Goal: Task Accomplishment & Management: Use online tool/utility

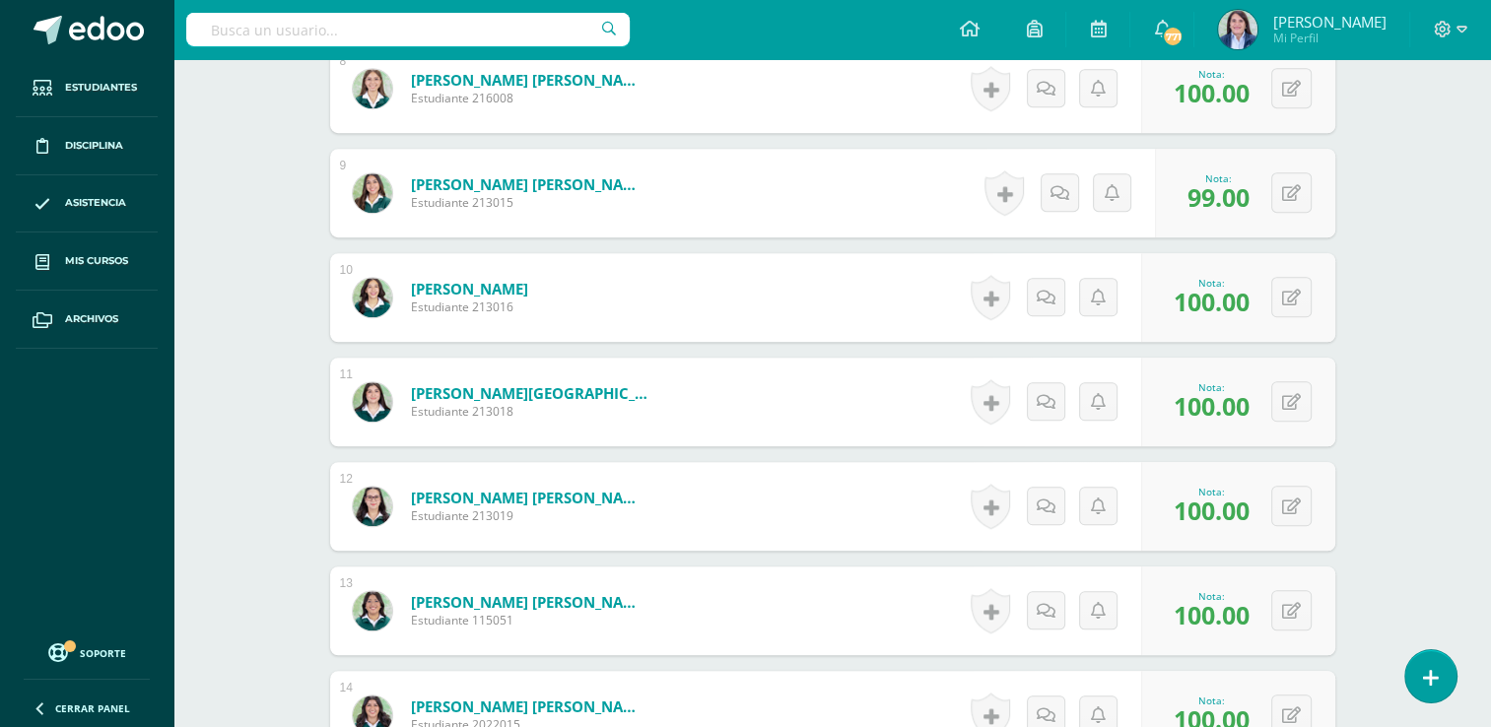
scroll to position [1371, 0]
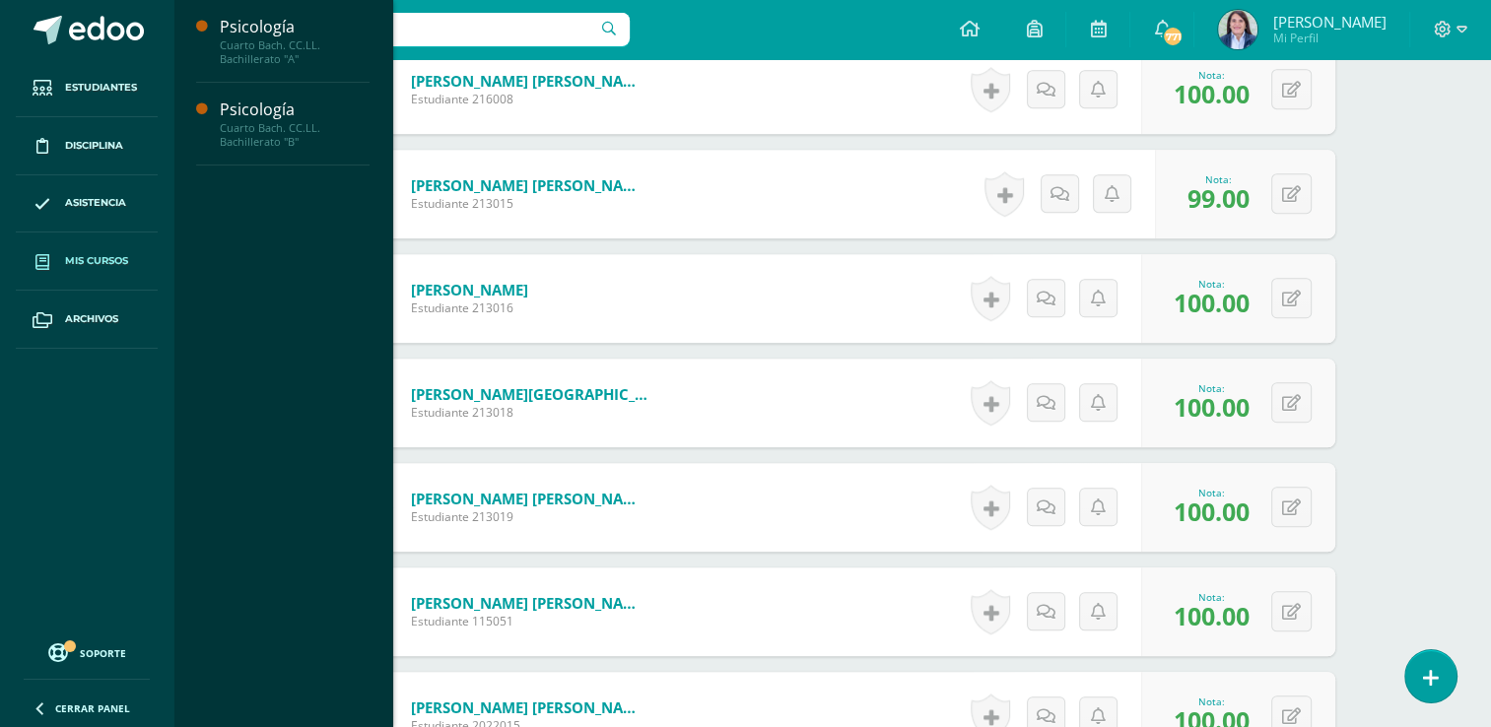
click at [92, 258] on span "Mis cursos" at bounding box center [96, 261] width 63 height 16
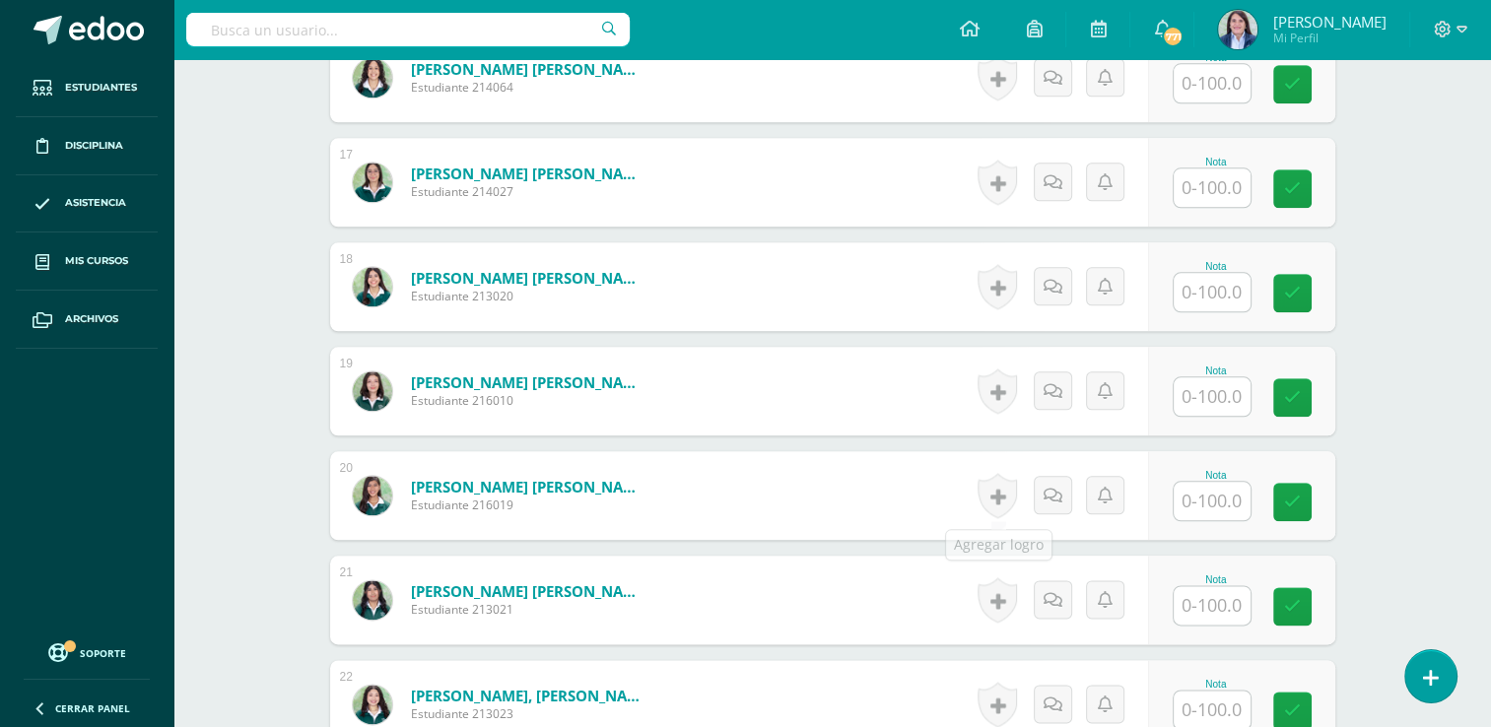
scroll to position [2230, 0]
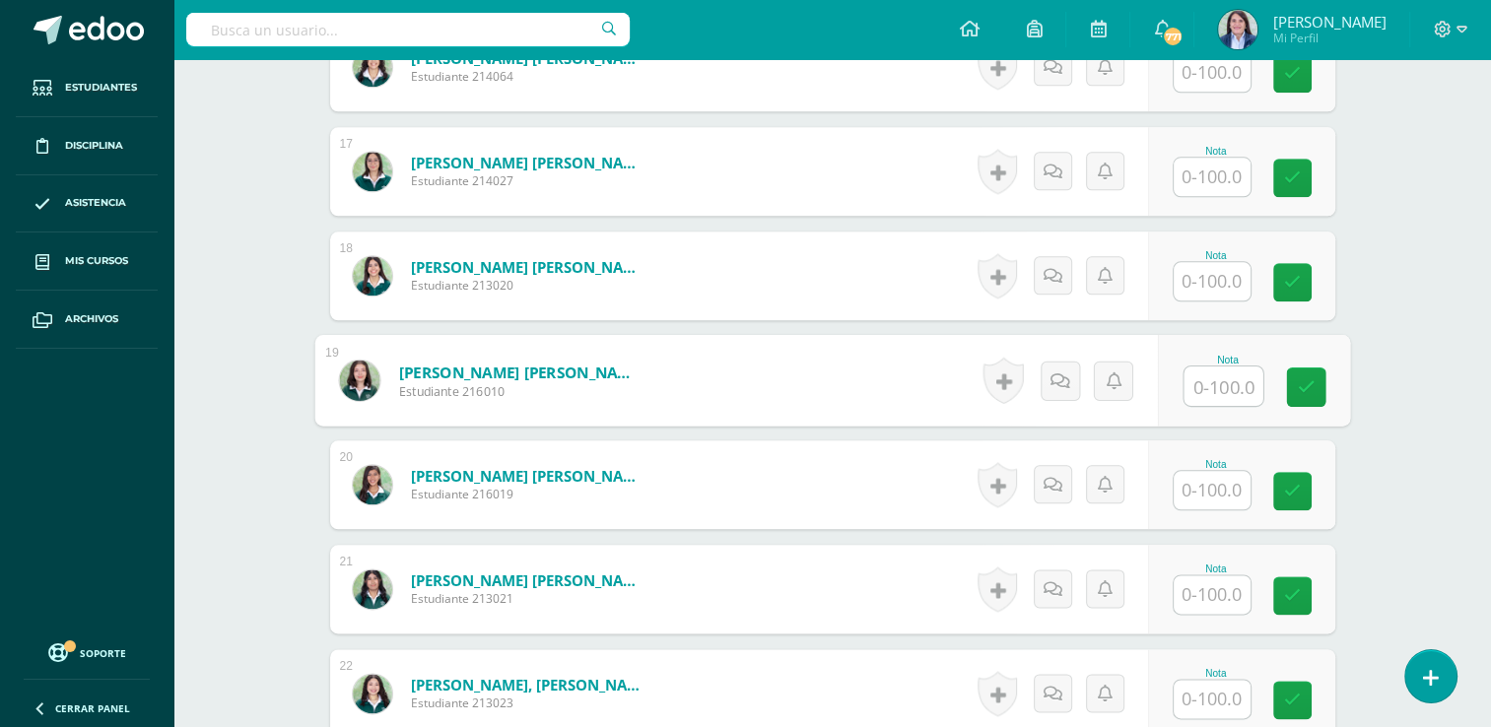
click at [1226, 379] on input "text" at bounding box center [1223, 386] width 79 height 39
type input "96"
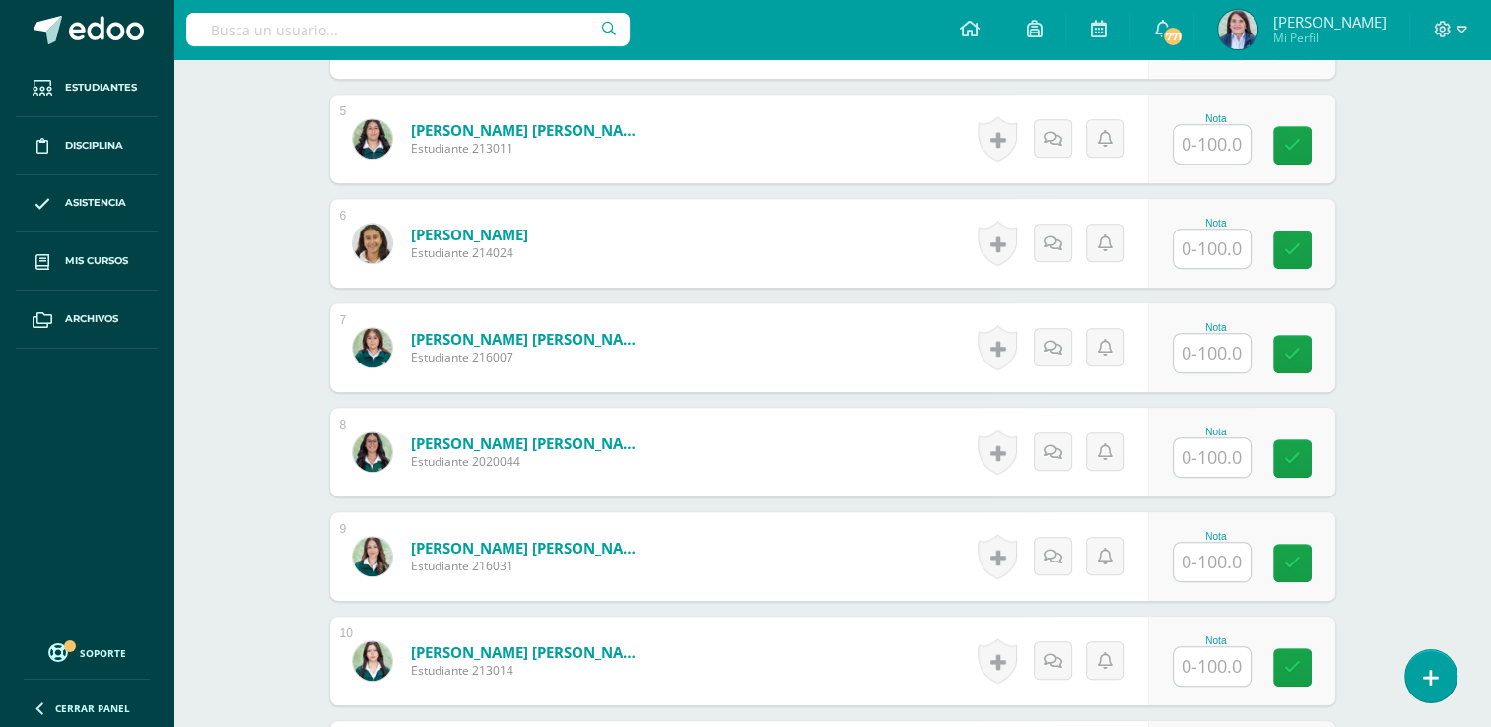
scroll to position [1007, 0]
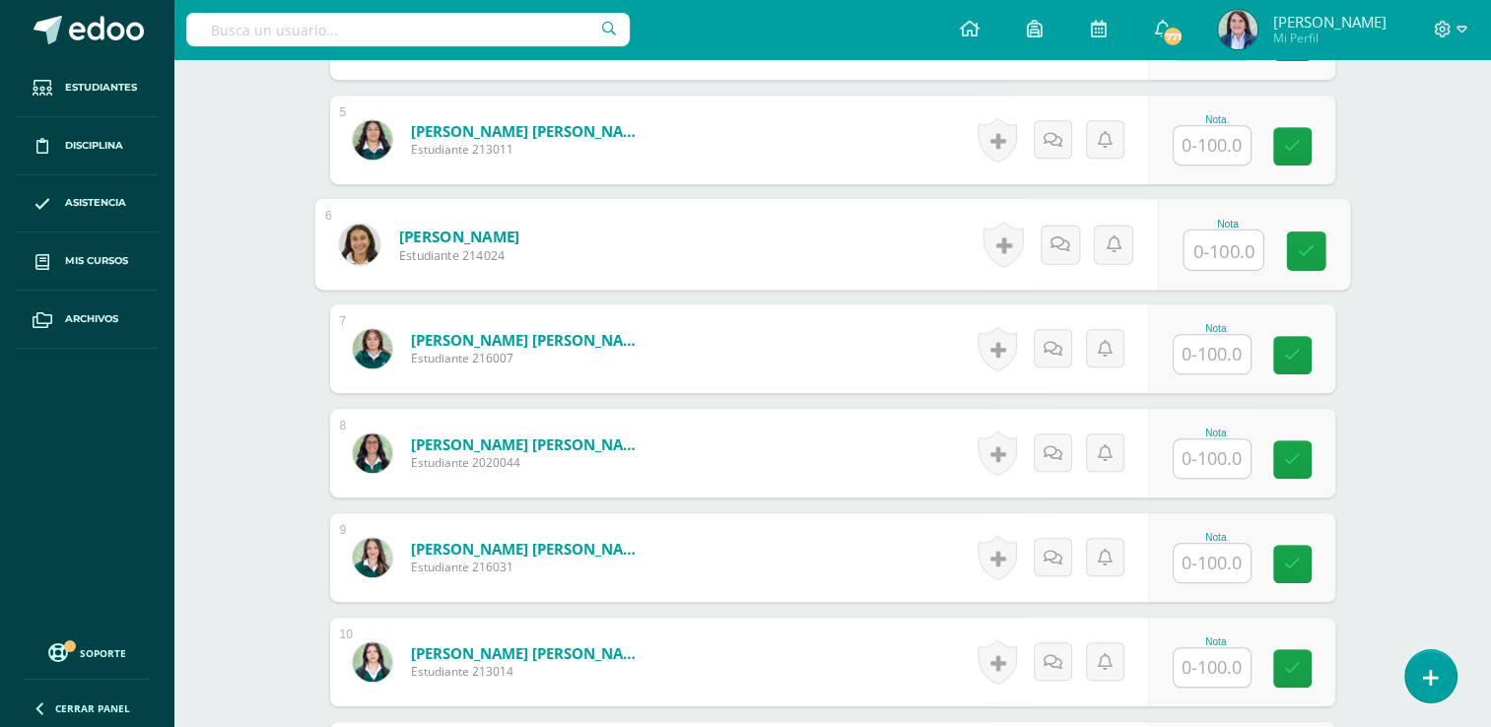
click at [1214, 254] on input "text" at bounding box center [1223, 250] width 79 height 39
type input "95"
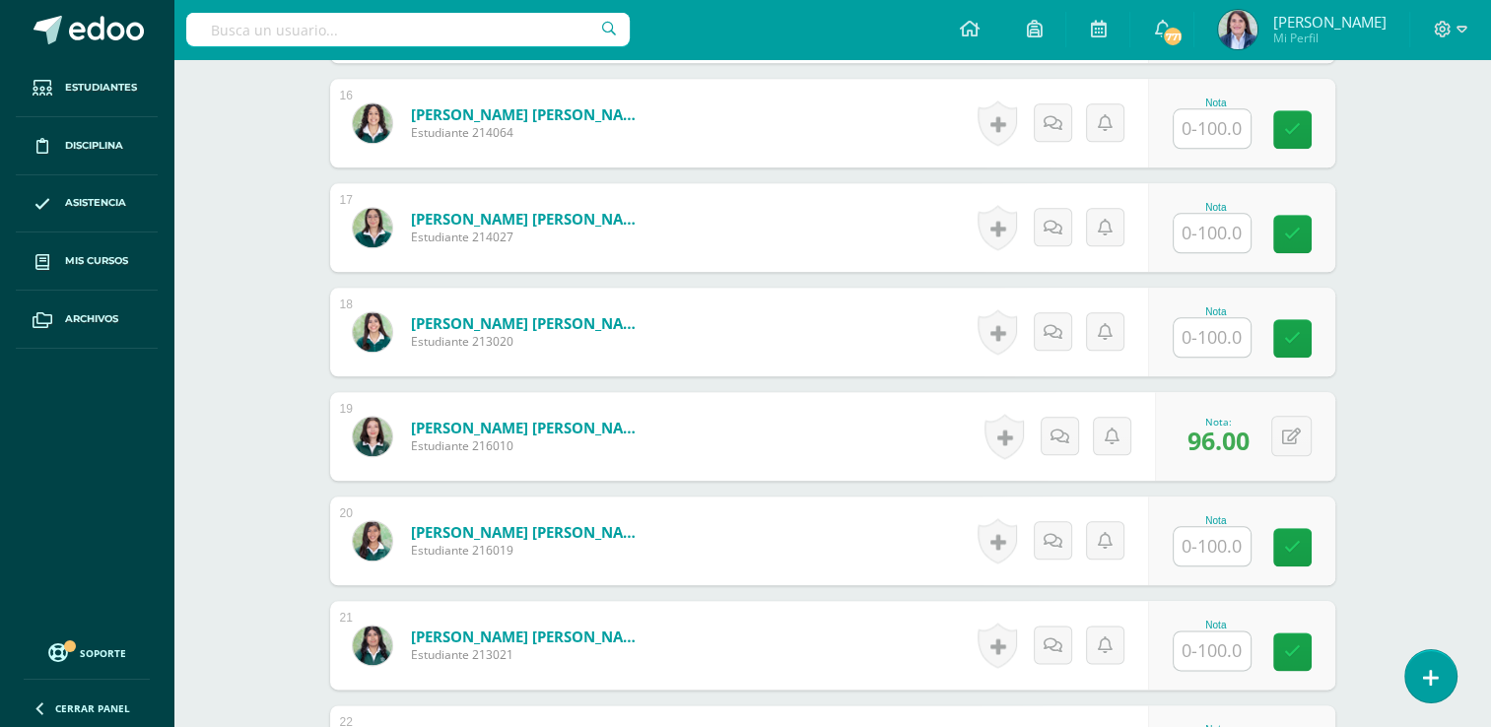
scroll to position [2221, 0]
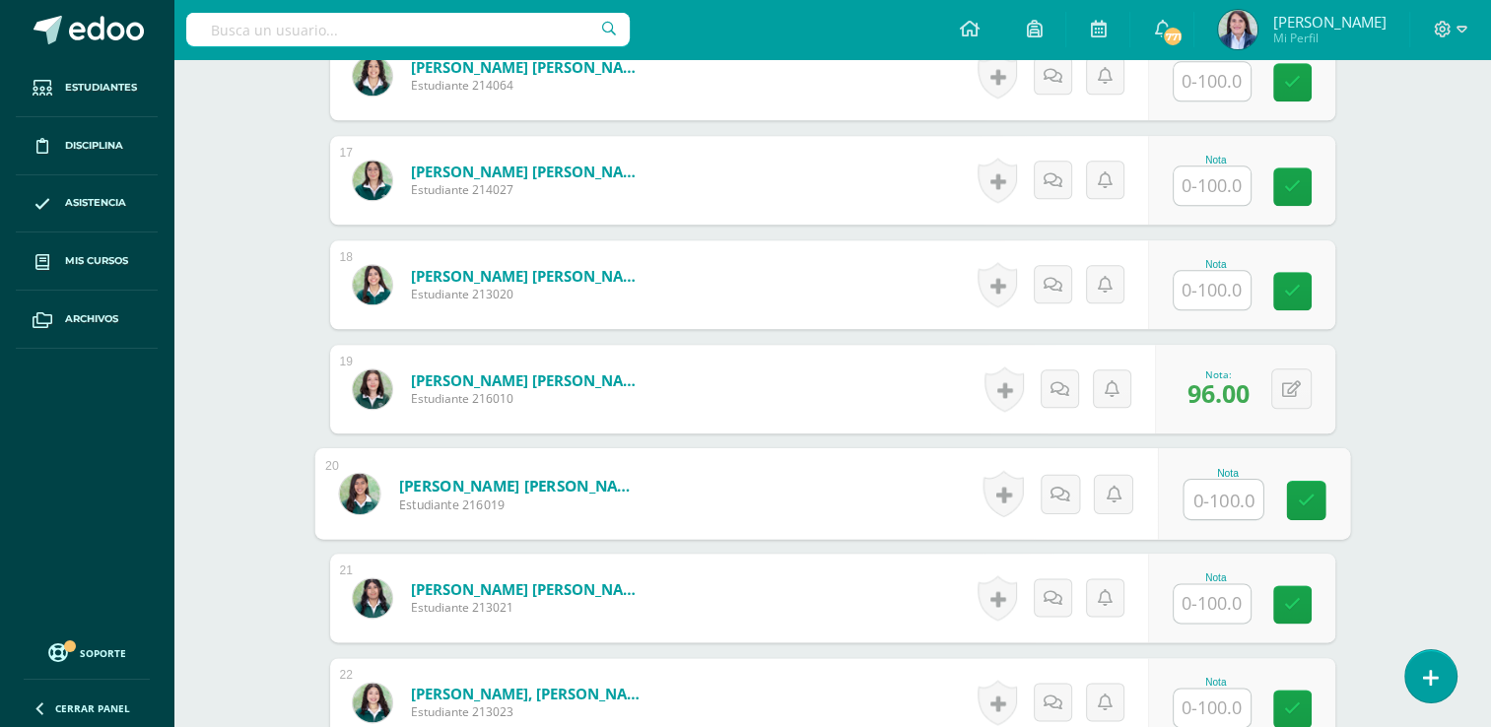
click at [1214, 492] on input "text" at bounding box center [1223, 499] width 79 height 39
type input "0"
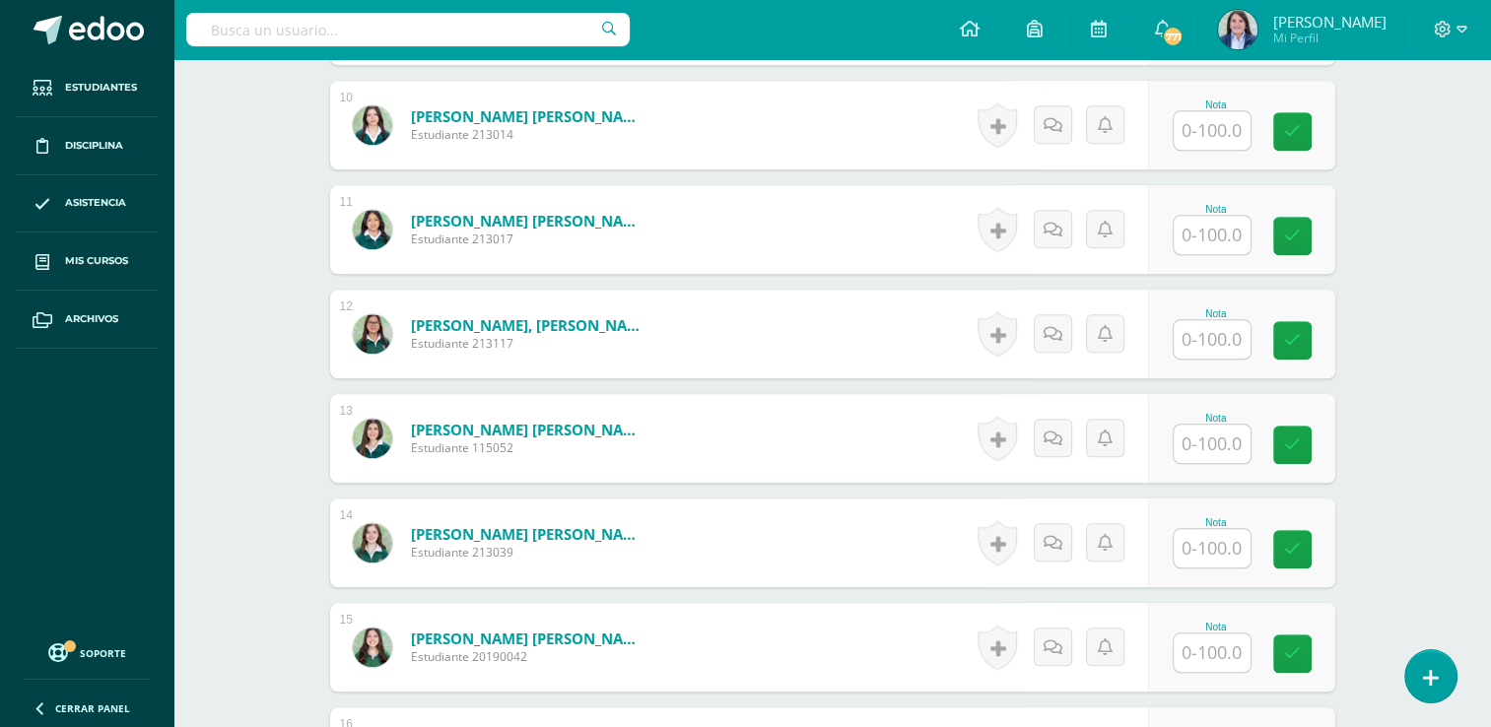
scroll to position [1520, 0]
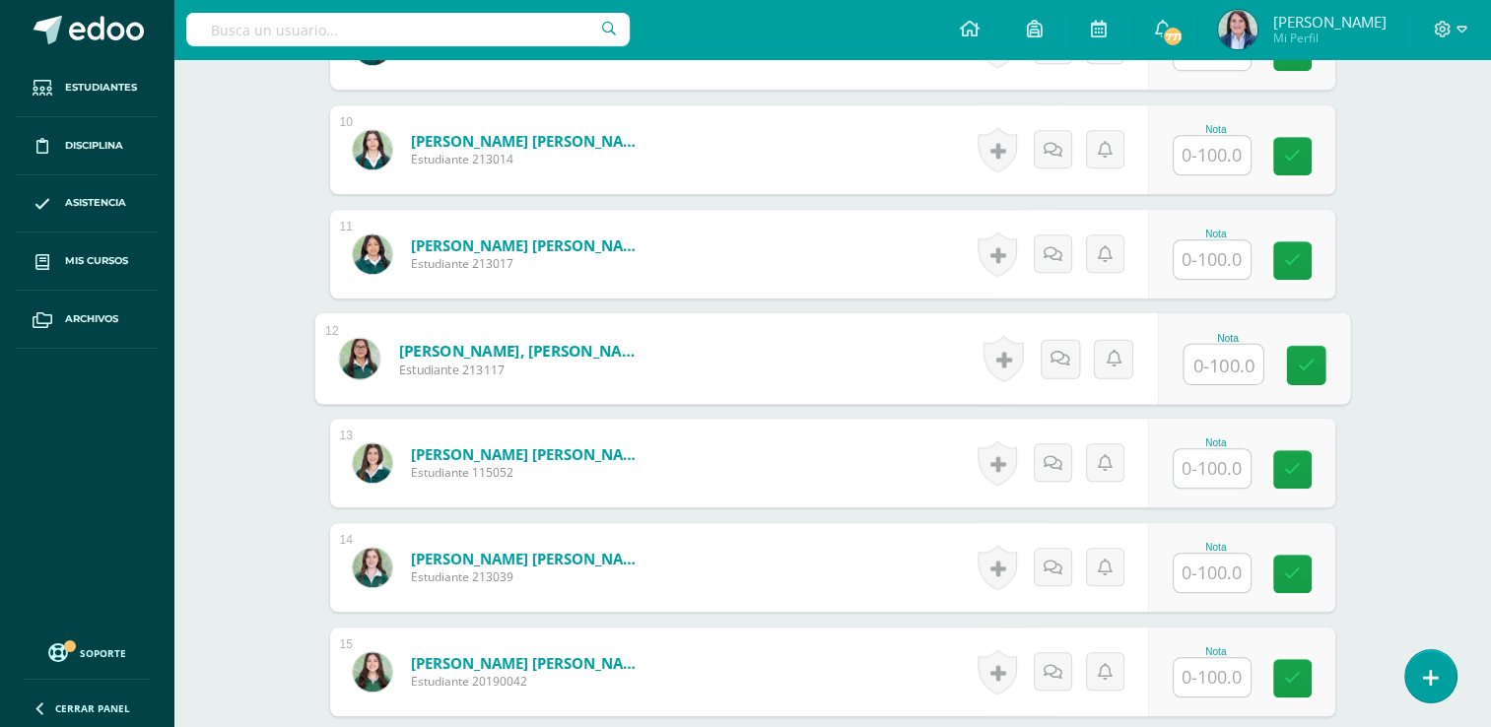
click at [1226, 380] on input "text" at bounding box center [1223, 364] width 79 height 39
type input "100"
click at [1438, 306] on div "Psicología Cuarto Bach. CC.LL. Bachillerato "B" Herramientas Detalle de asisten…" at bounding box center [832, 158] width 1318 height 3239
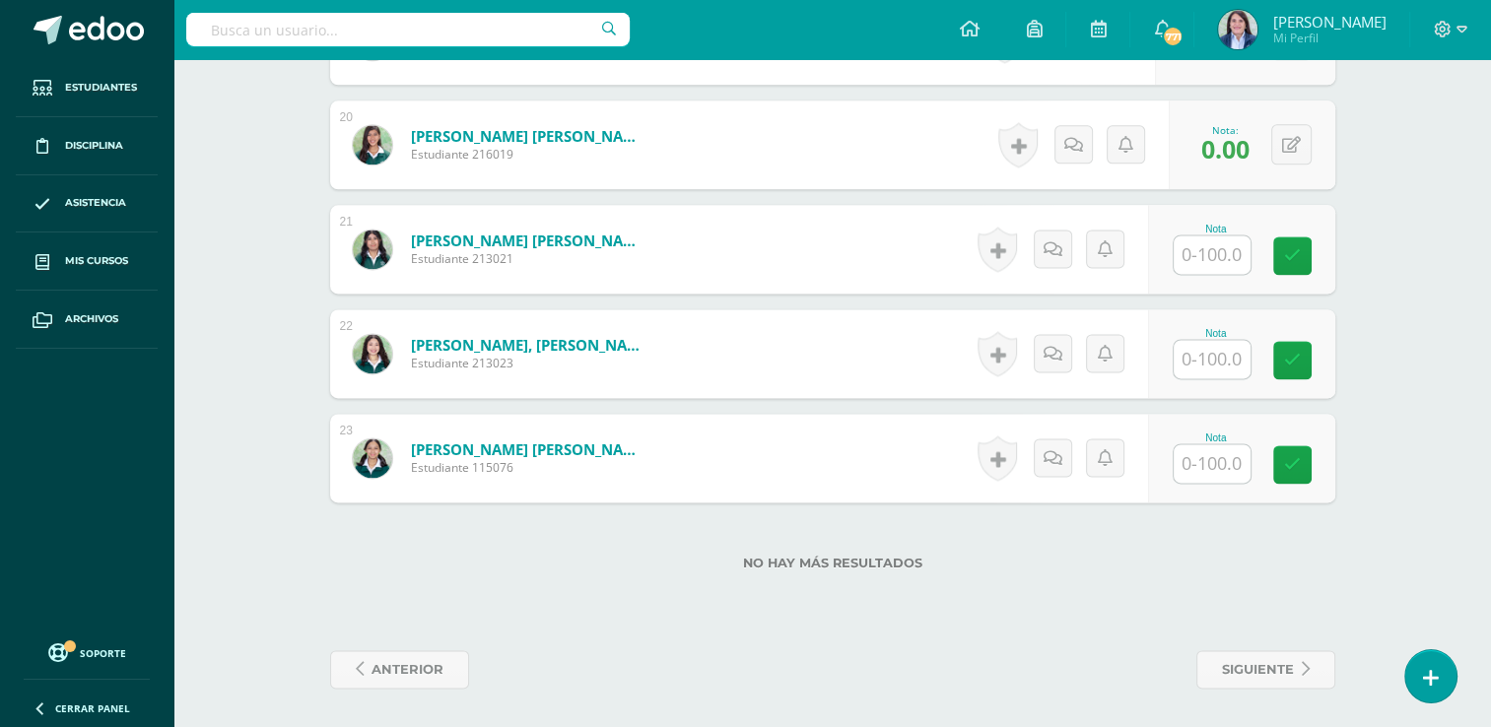
scroll to position [2388, 0]
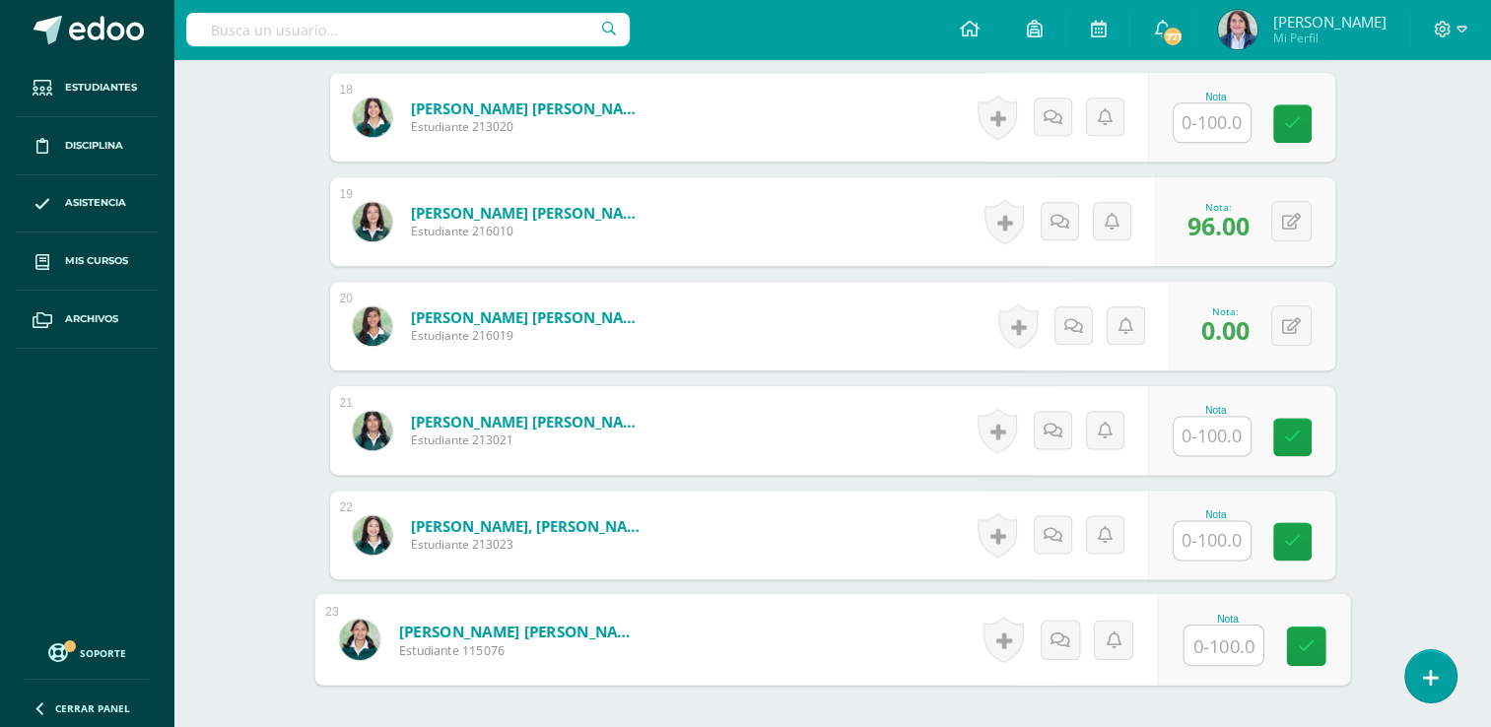
click at [1214, 637] on input "text" at bounding box center [1223, 645] width 79 height 39
type input "98"
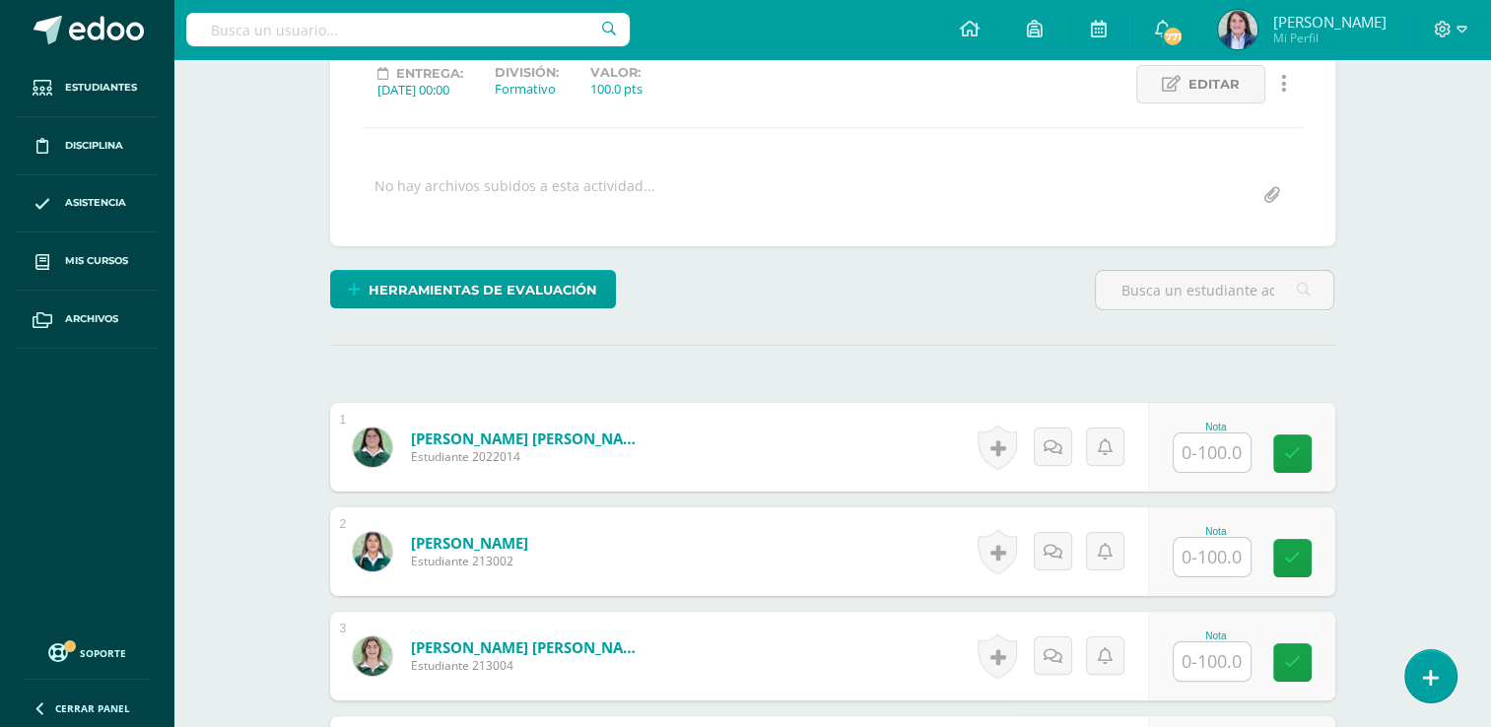
scroll to position [272, 0]
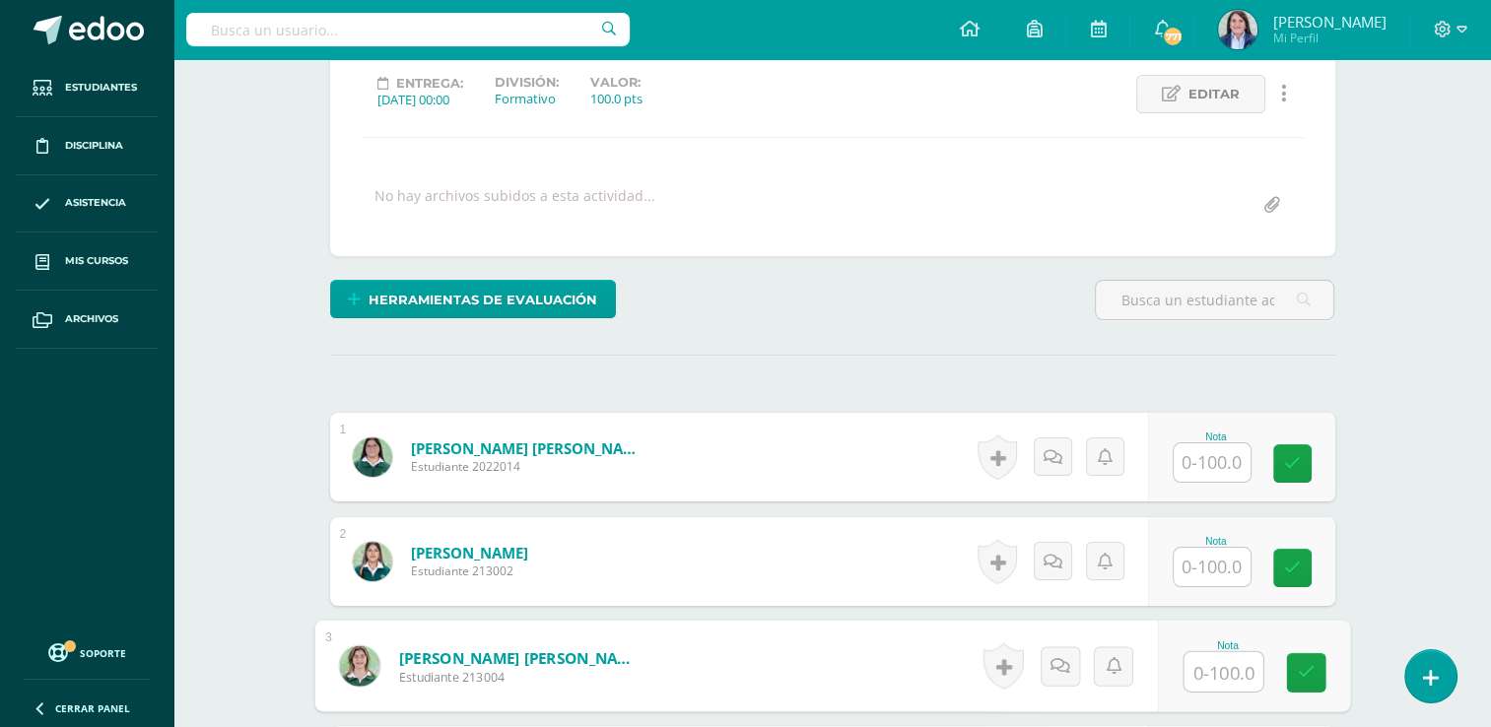
click at [1211, 664] on input "text" at bounding box center [1223, 672] width 79 height 39
type input "95"
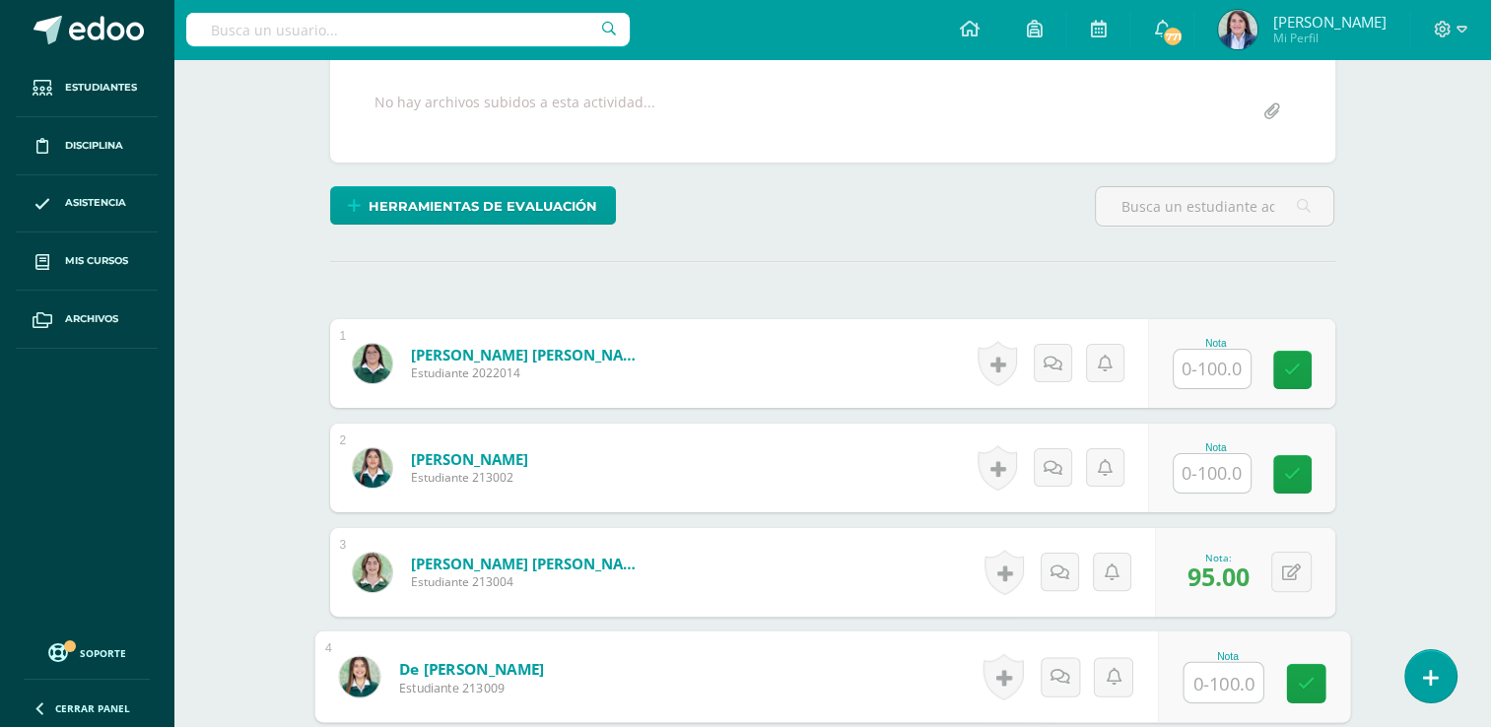
scroll to position [384, 0]
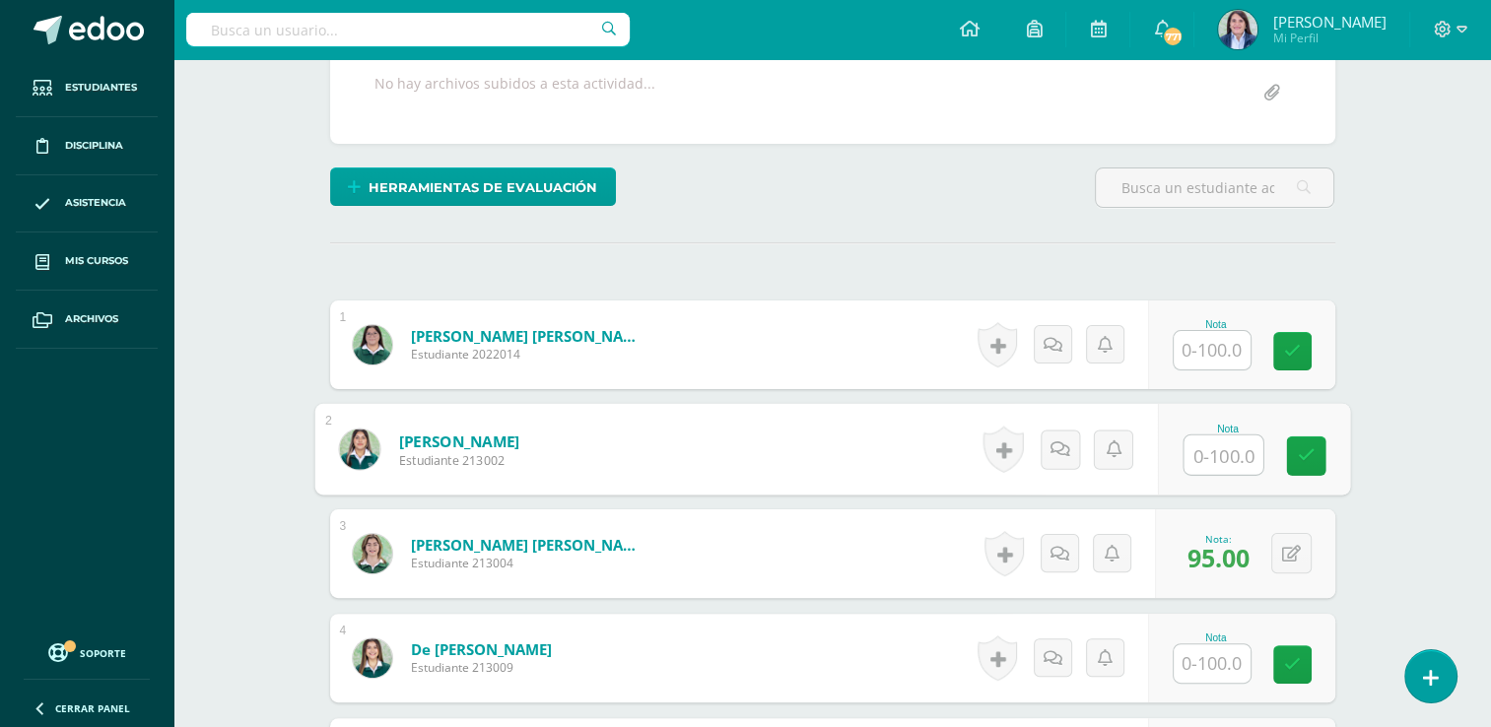
click at [1207, 458] on input "text" at bounding box center [1223, 455] width 79 height 39
type input "90"
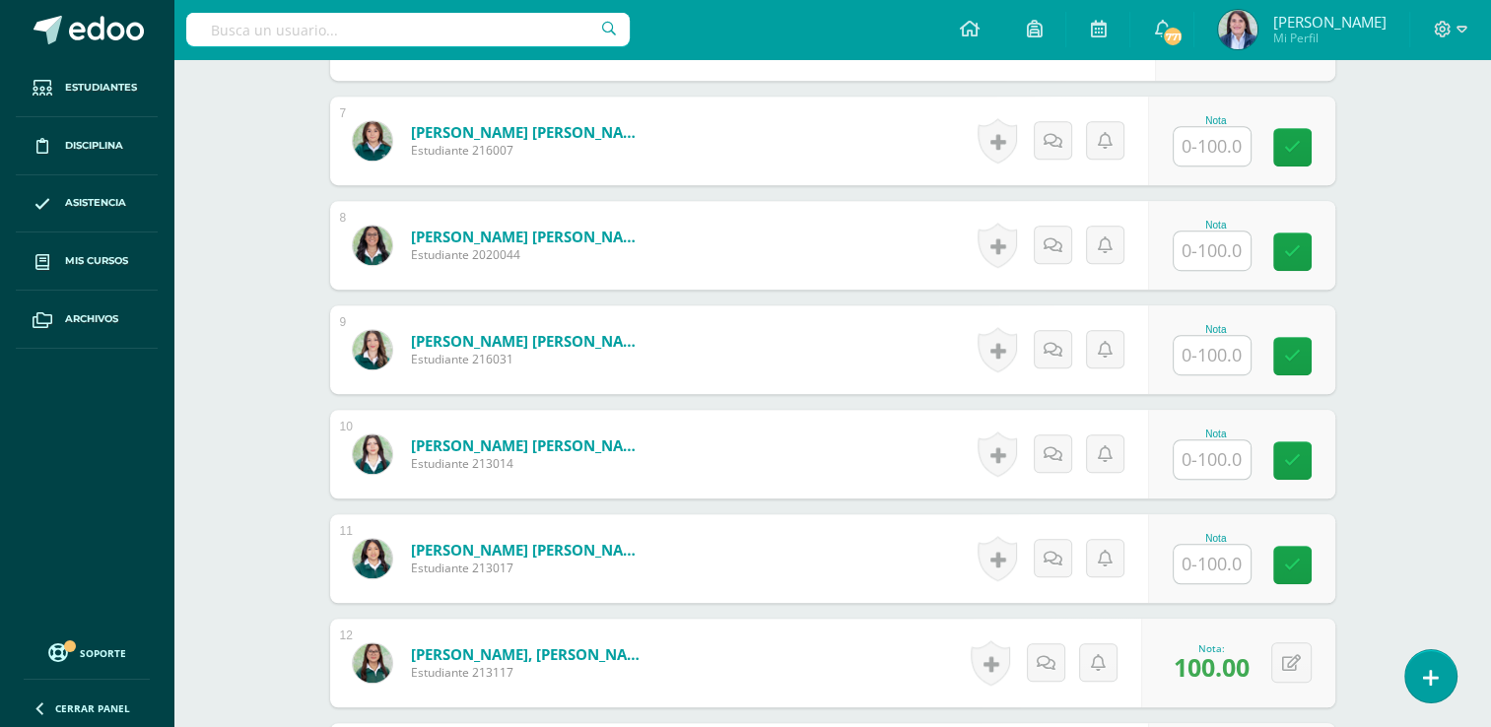
scroll to position [1216, 0]
click at [1187, 251] on input "text" at bounding box center [1223, 250] width 79 height 39
type input "0"
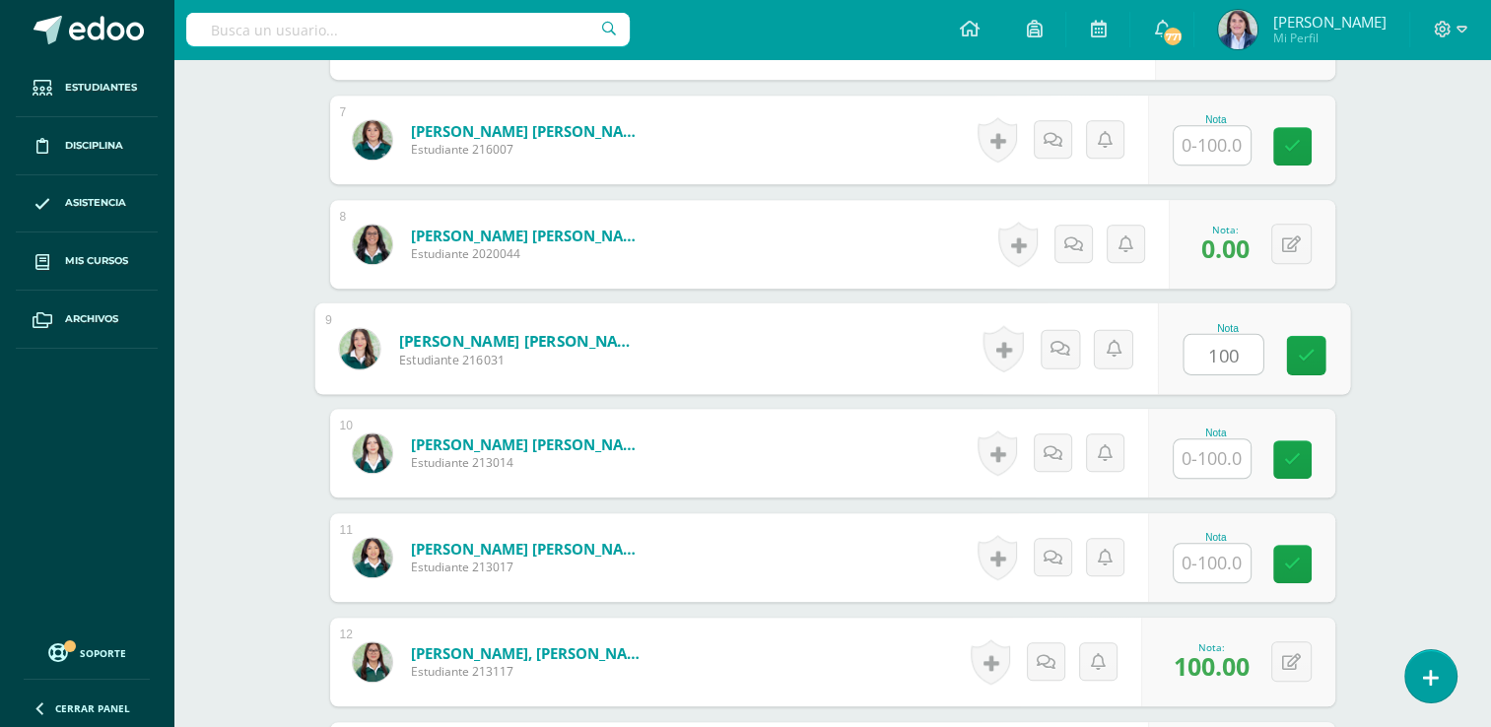
type input "100"
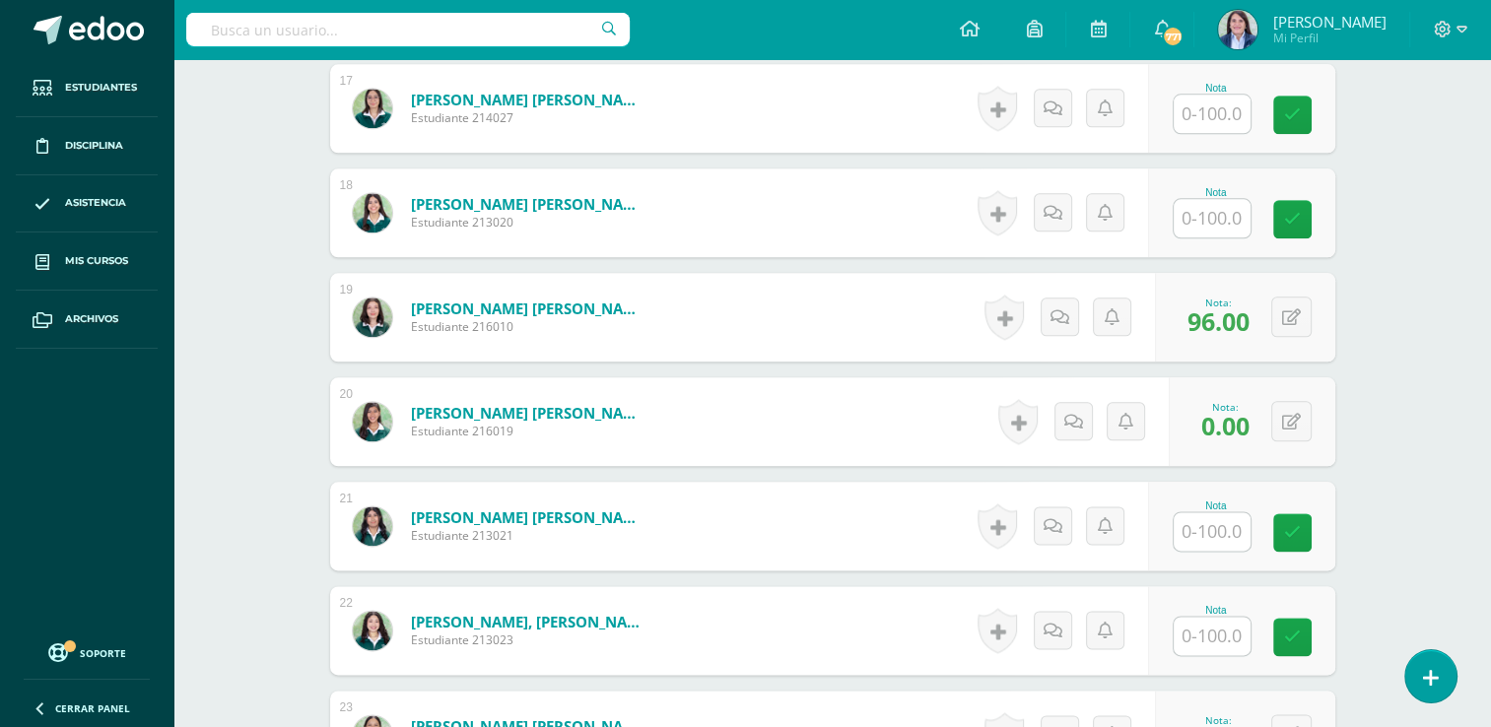
scroll to position [2300, 0]
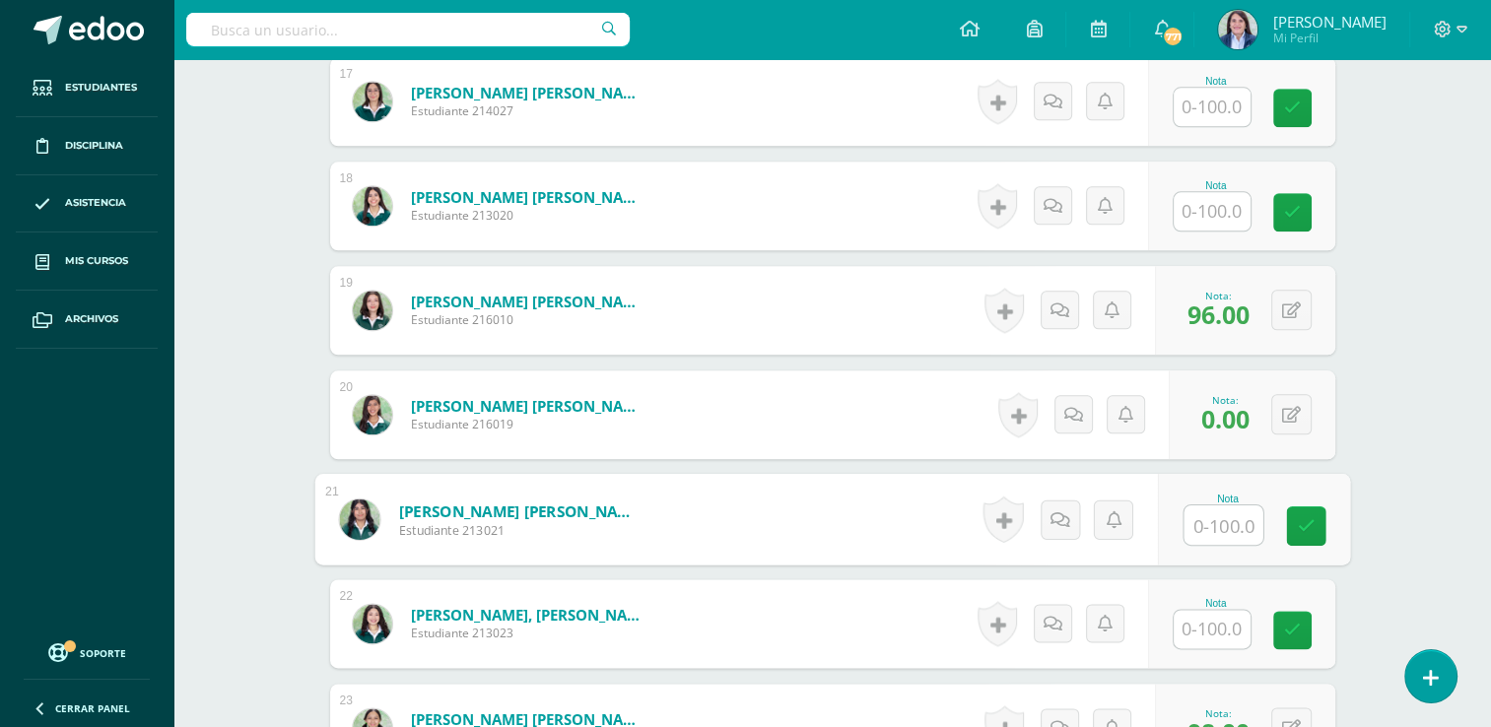
click at [1206, 517] on input "text" at bounding box center [1223, 525] width 79 height 39
type input "100"
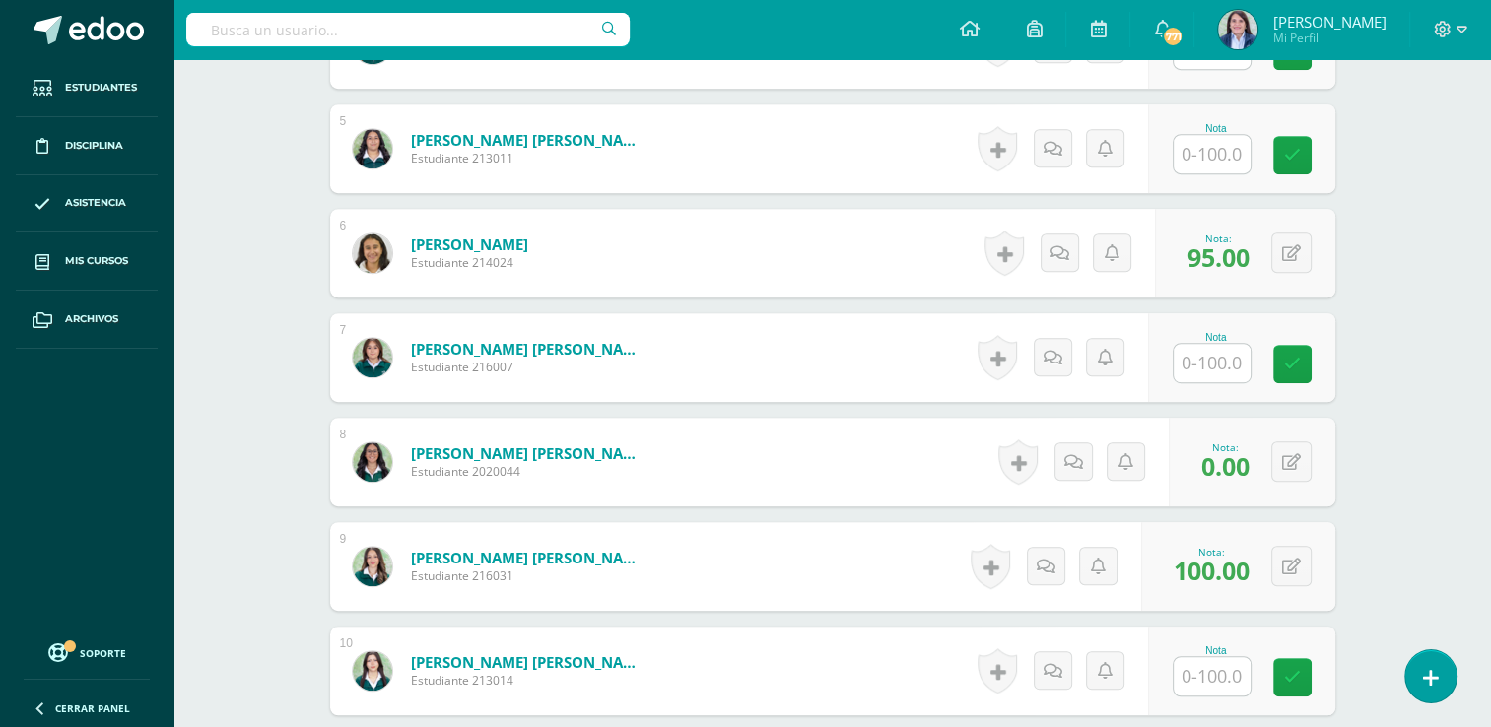
scroll to position [997, 0]
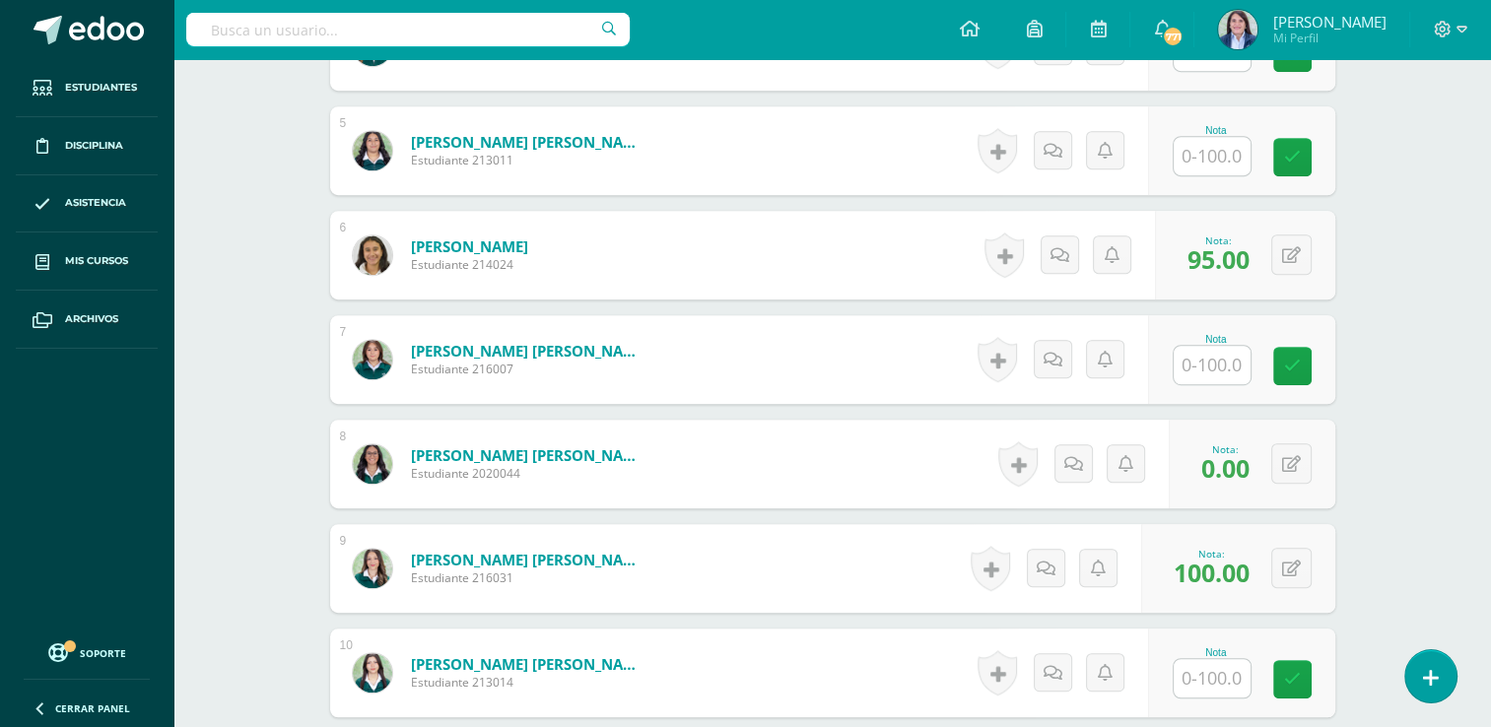
click at [1218, 365] on input "text" at bounding box center [1212, 365] width 77 height 38
type input "100"
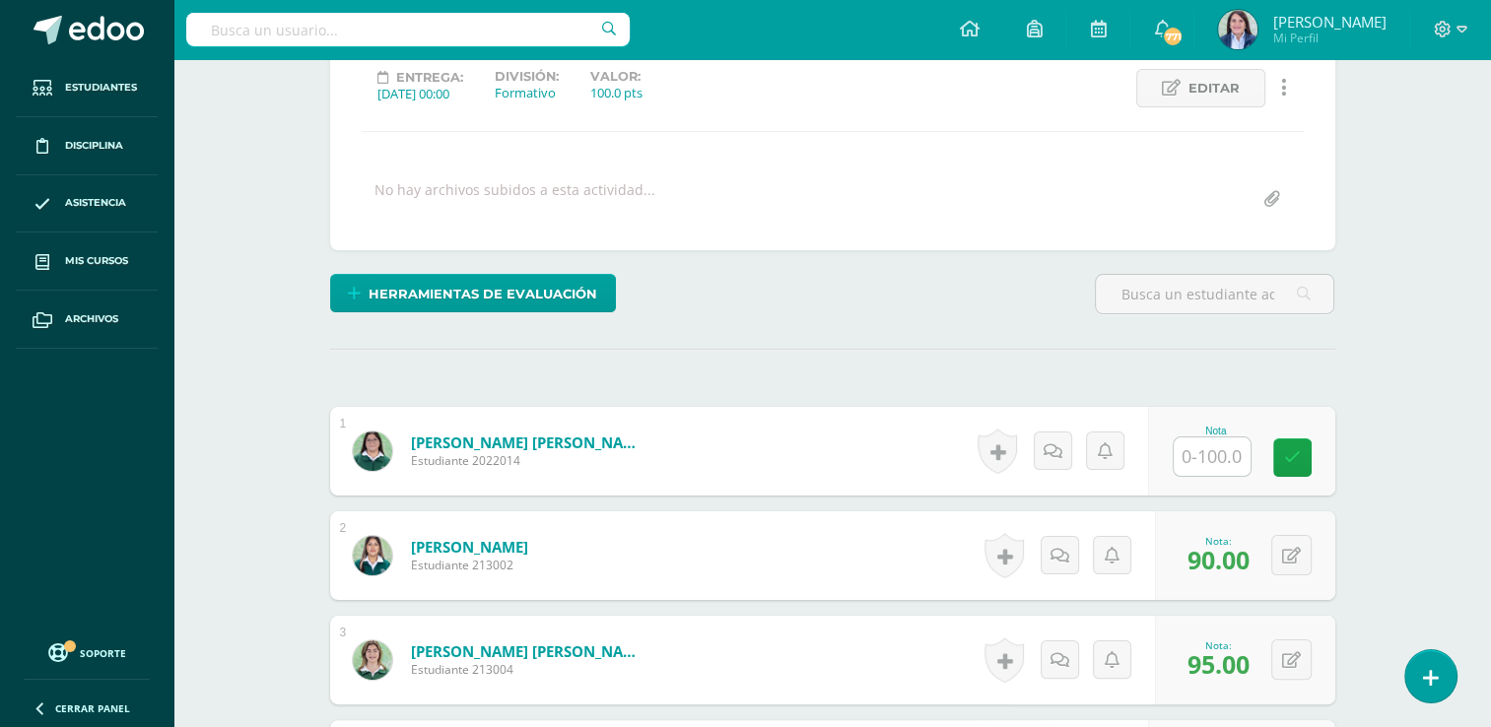
scroll to position [275, 0]
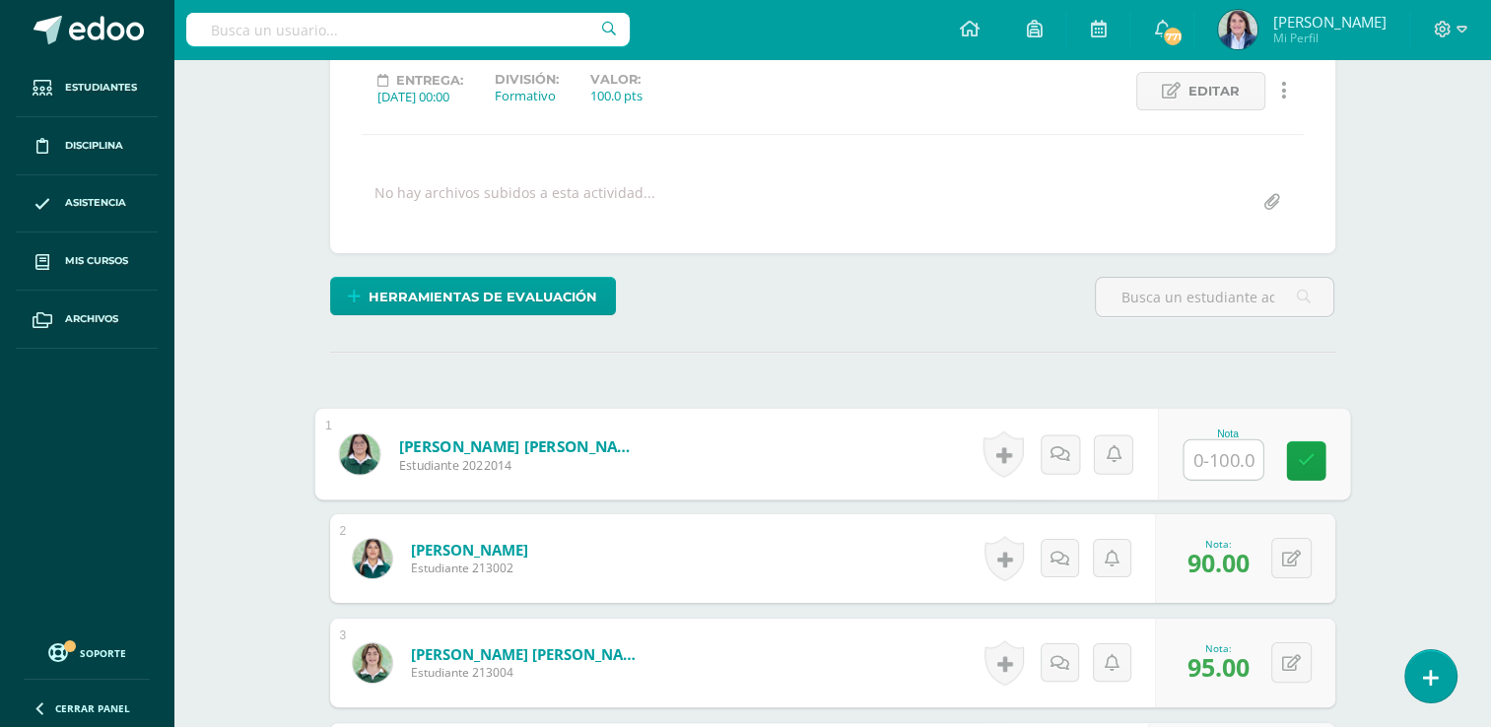
click at [1221, 458] on input "text" at bounding box center [1223, 460] width 79 height 39
type input "100"
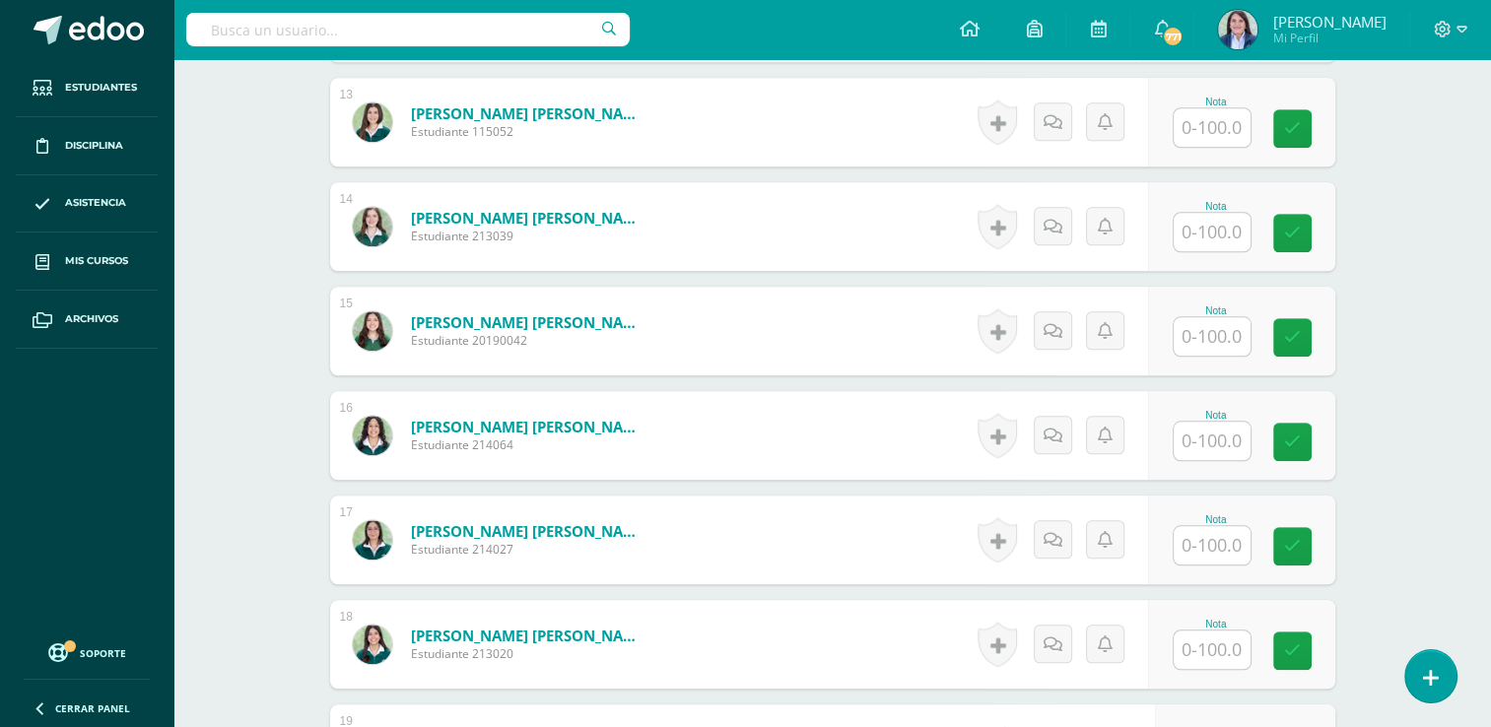
scroll to position [1875, 0]
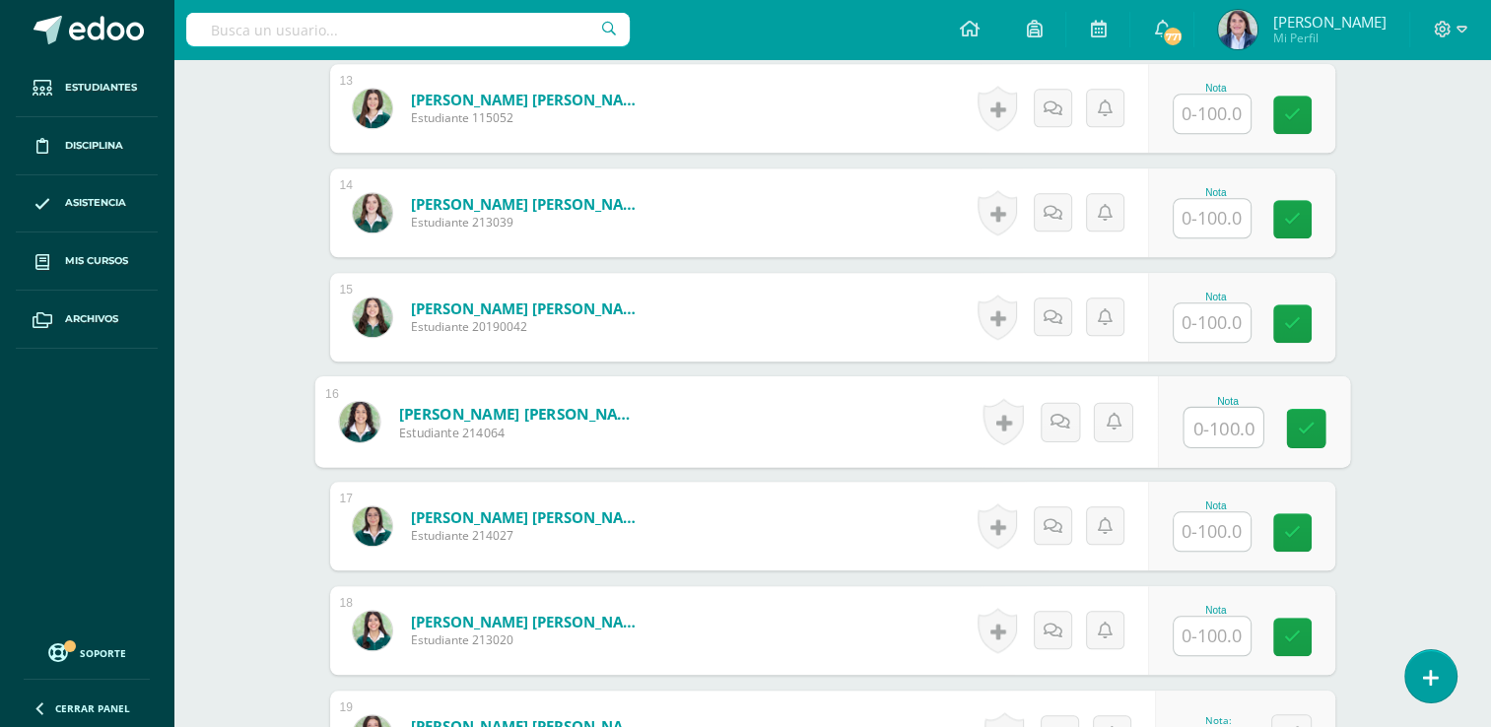
click at [1209, 416] on input "text" at bounding box center [1223, 427] width 79 height 39
type input "95"
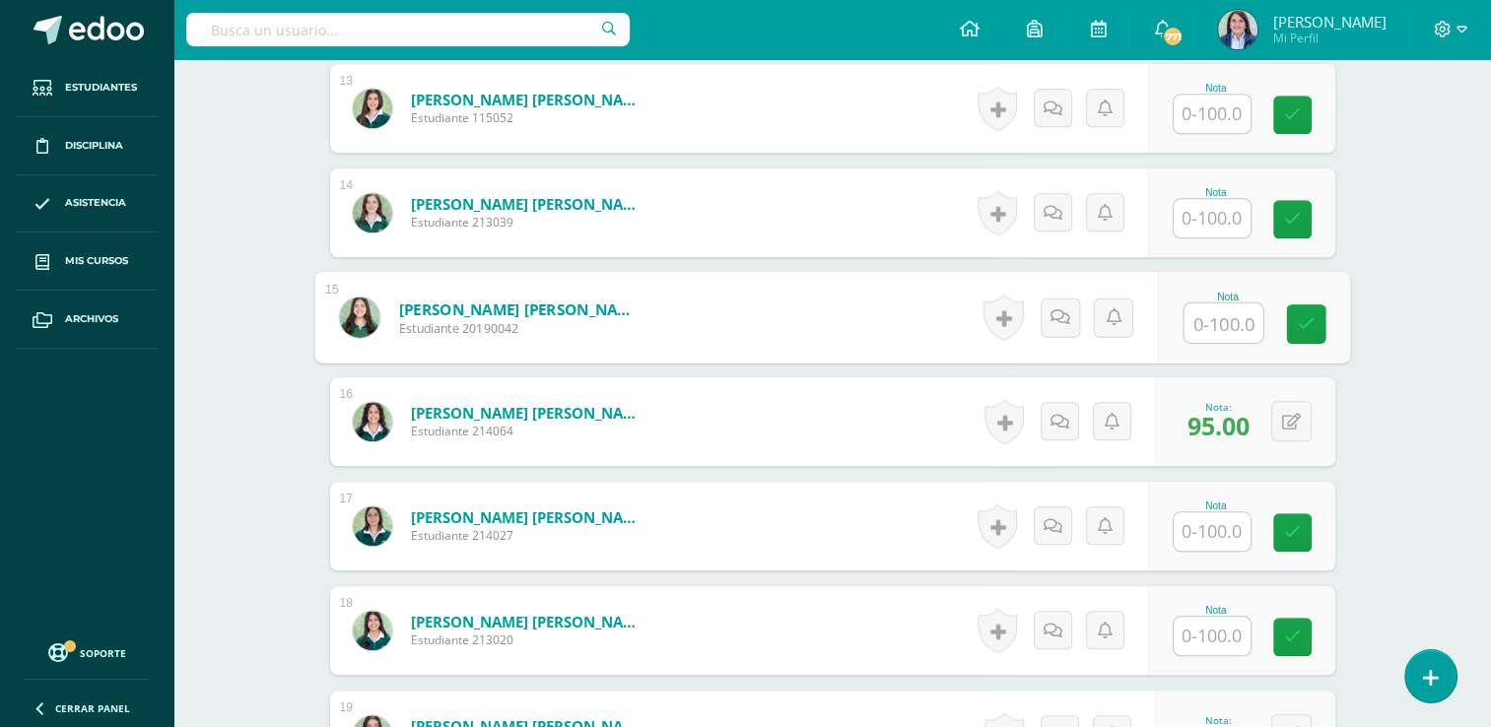
click at [1206, 330] on input "text" at bounding box center [1223, 323] width 79 height 39
type input "100"
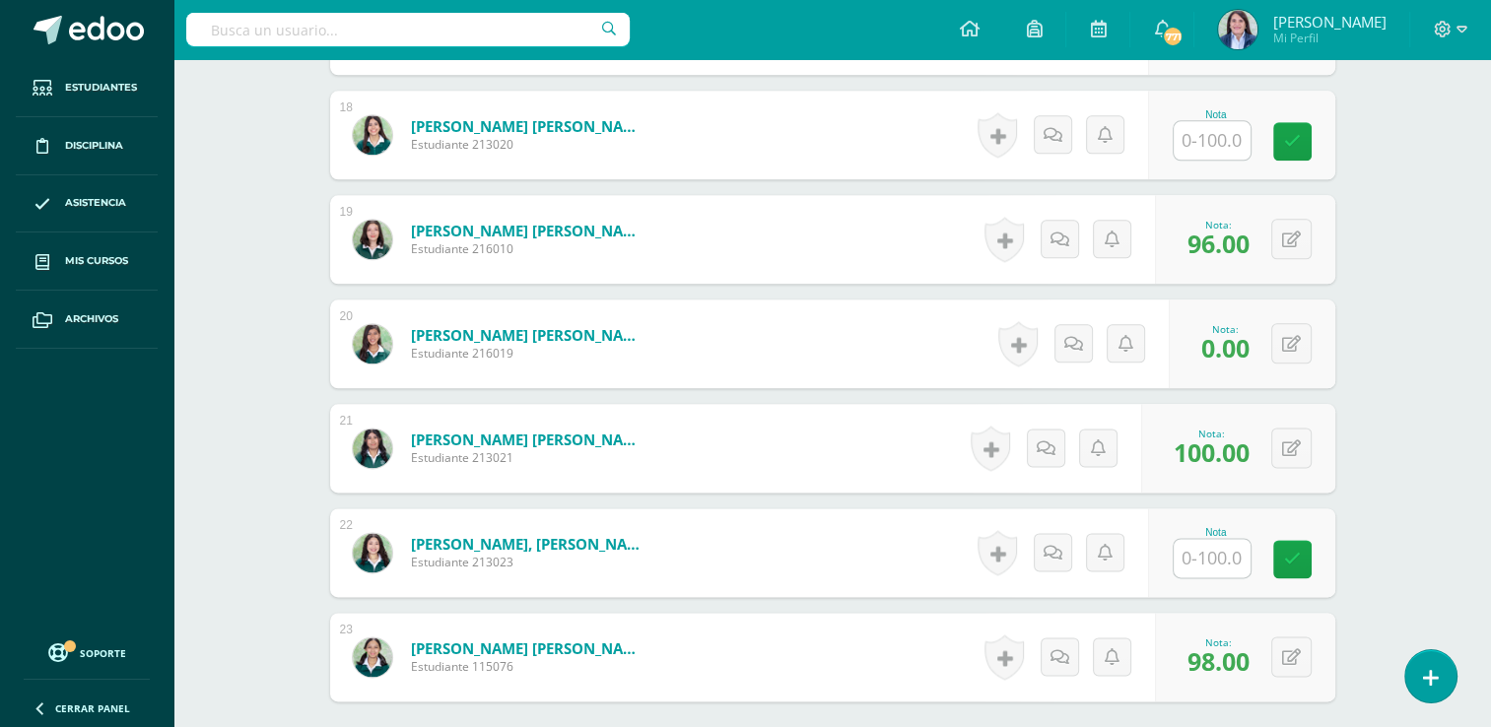
scroll to position [2372, 0]
click at [1223, 550] on input "text" at bounding box center [1212, 557] width 77 height 38
type input "100"
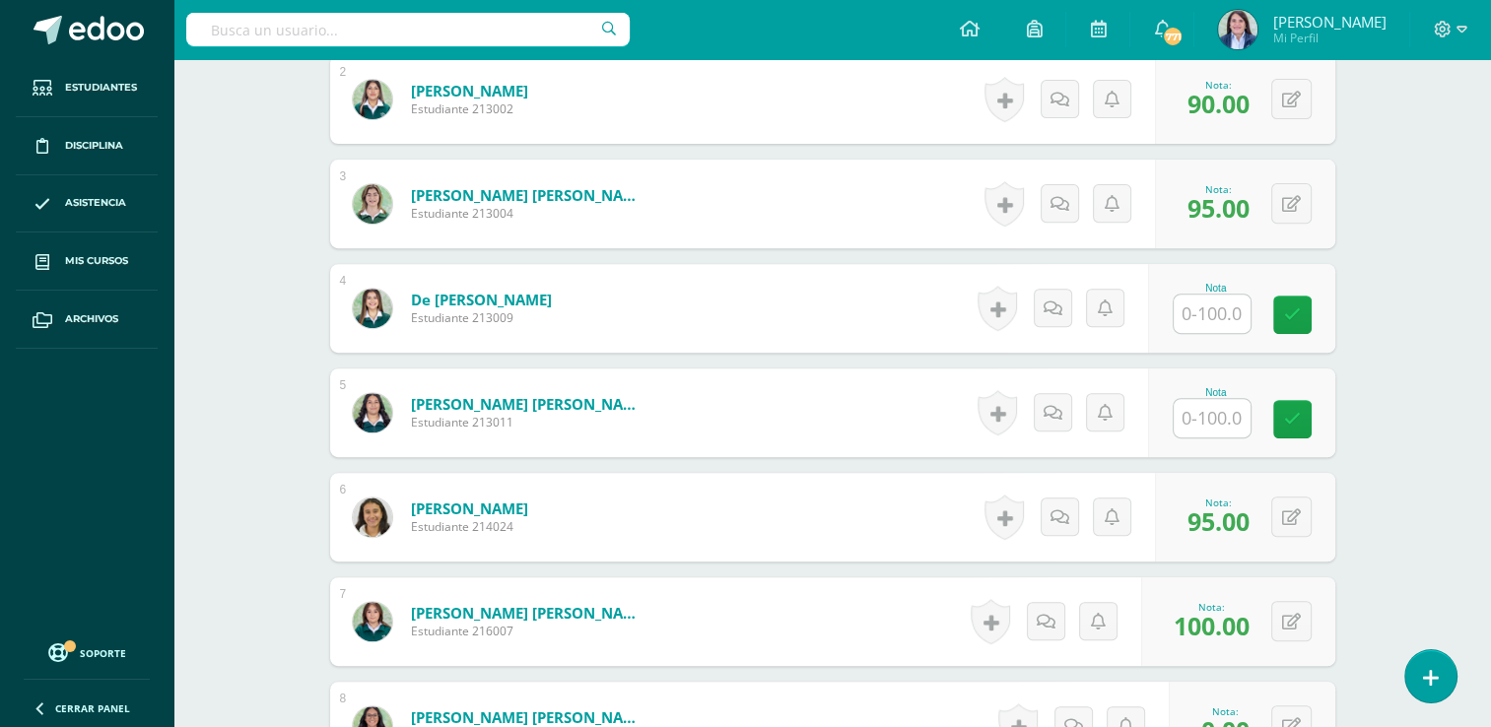
scroll to position [737, 0]
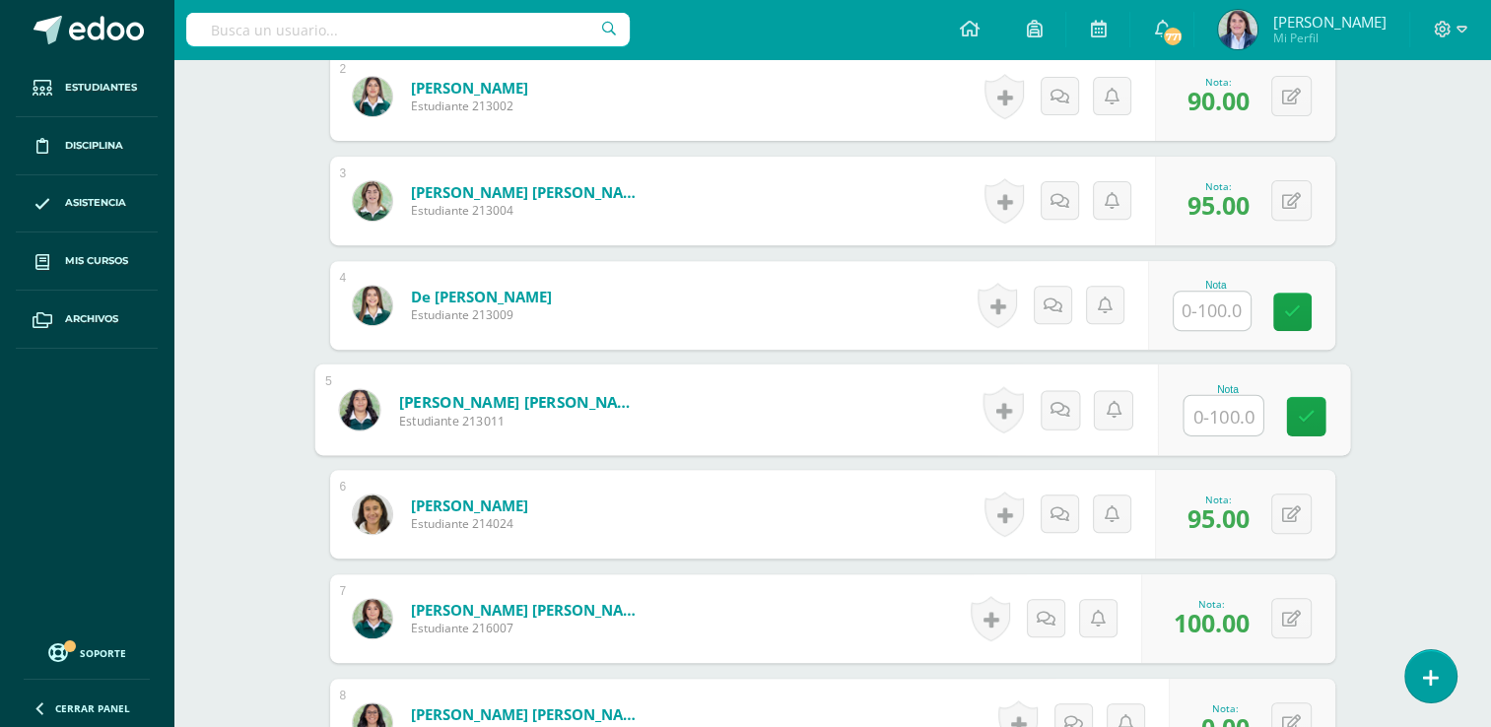
click at [1209, 412] on input "text" at bounding box center [1223, 415] width 79 height 39
type input "96"
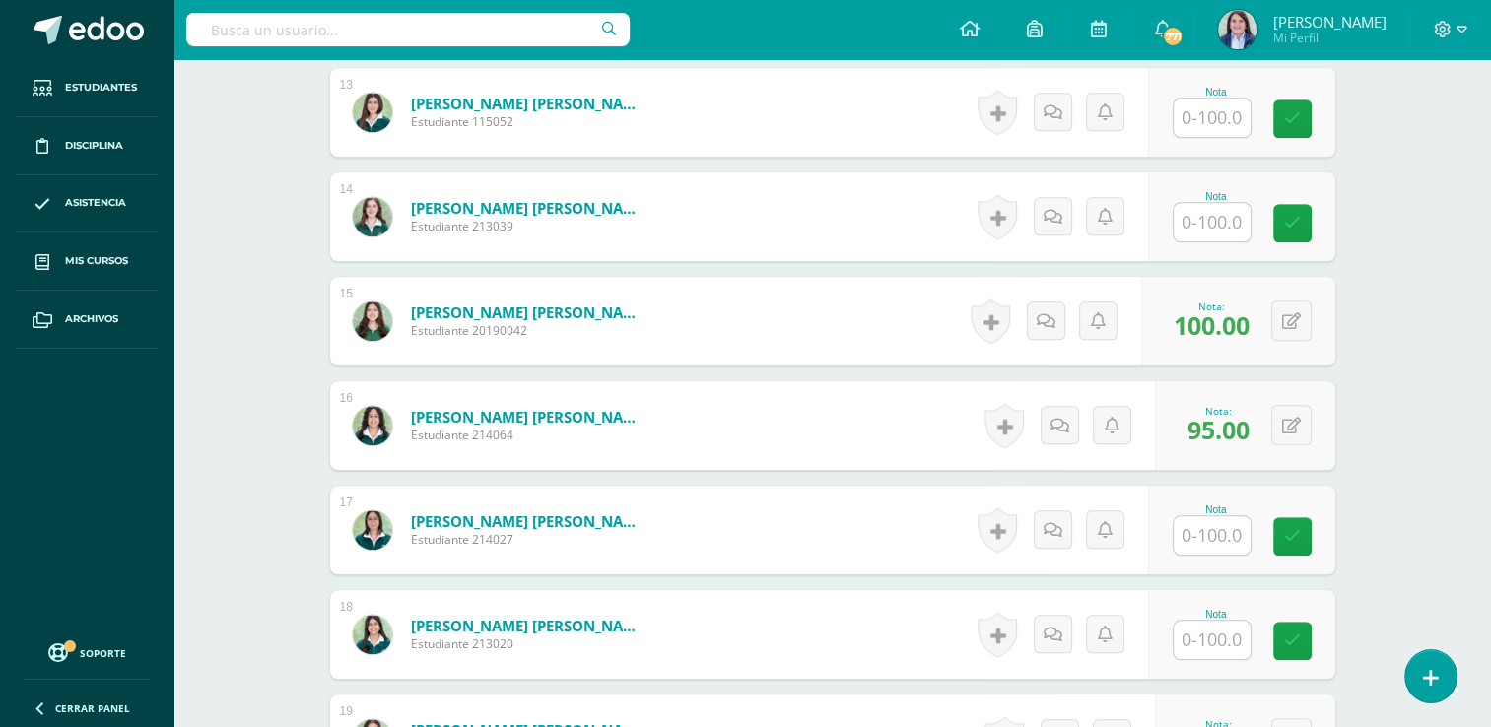
scroll to position [1874, 0]
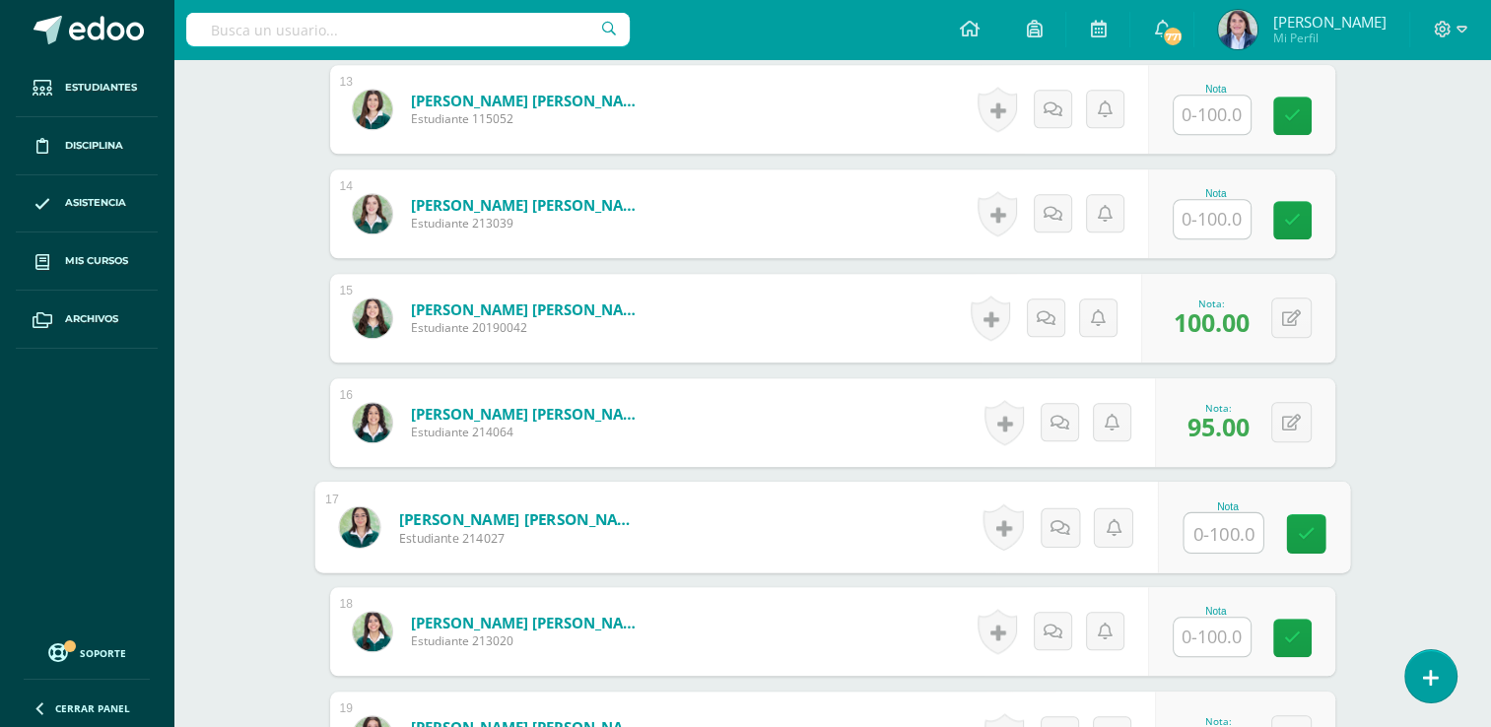
click at [1213, 528] on input "text" at bounding box center [1223, 533] width 79 height 39
type input "98"
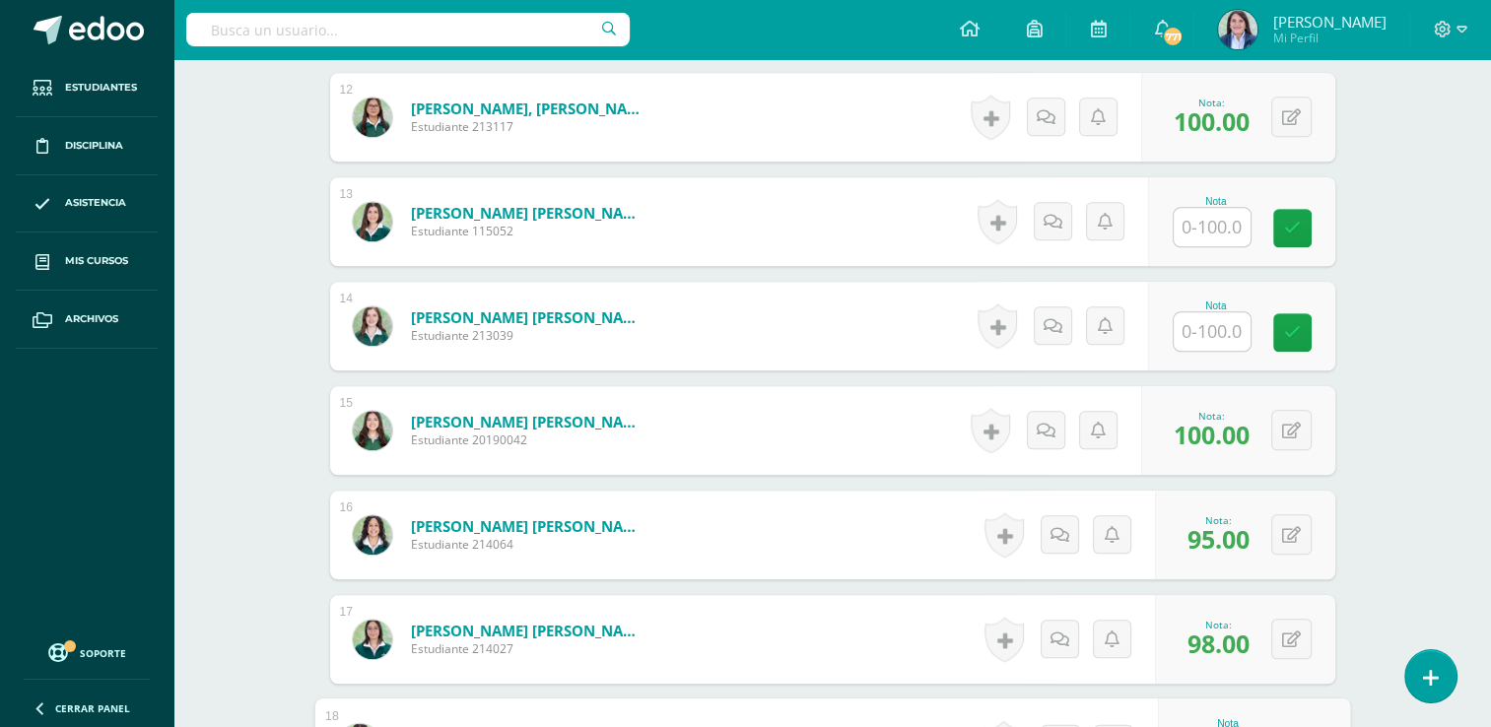
scroll to position [1758, 0]
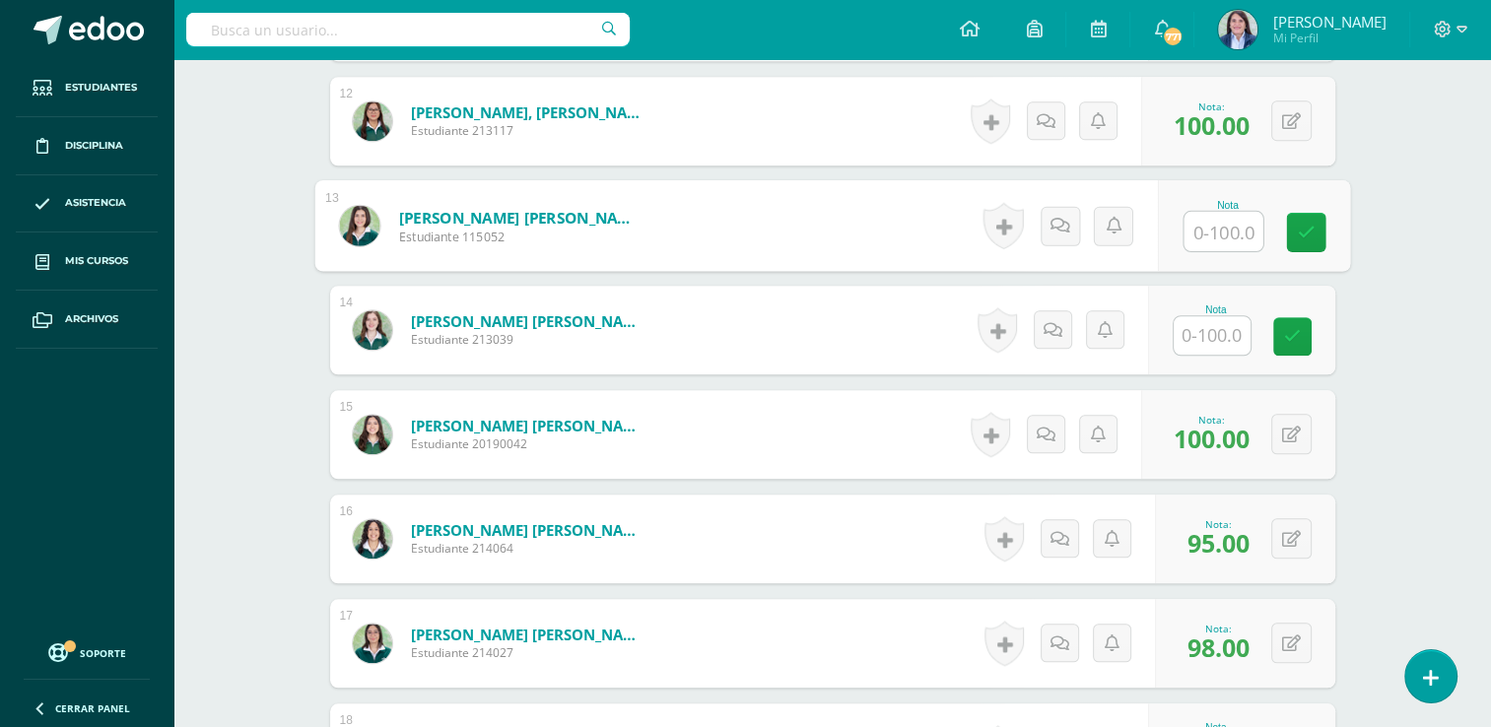
click at [1192, 245] on input "text" at bounding box center [1223, 231] width 79 height 39
type input "69"
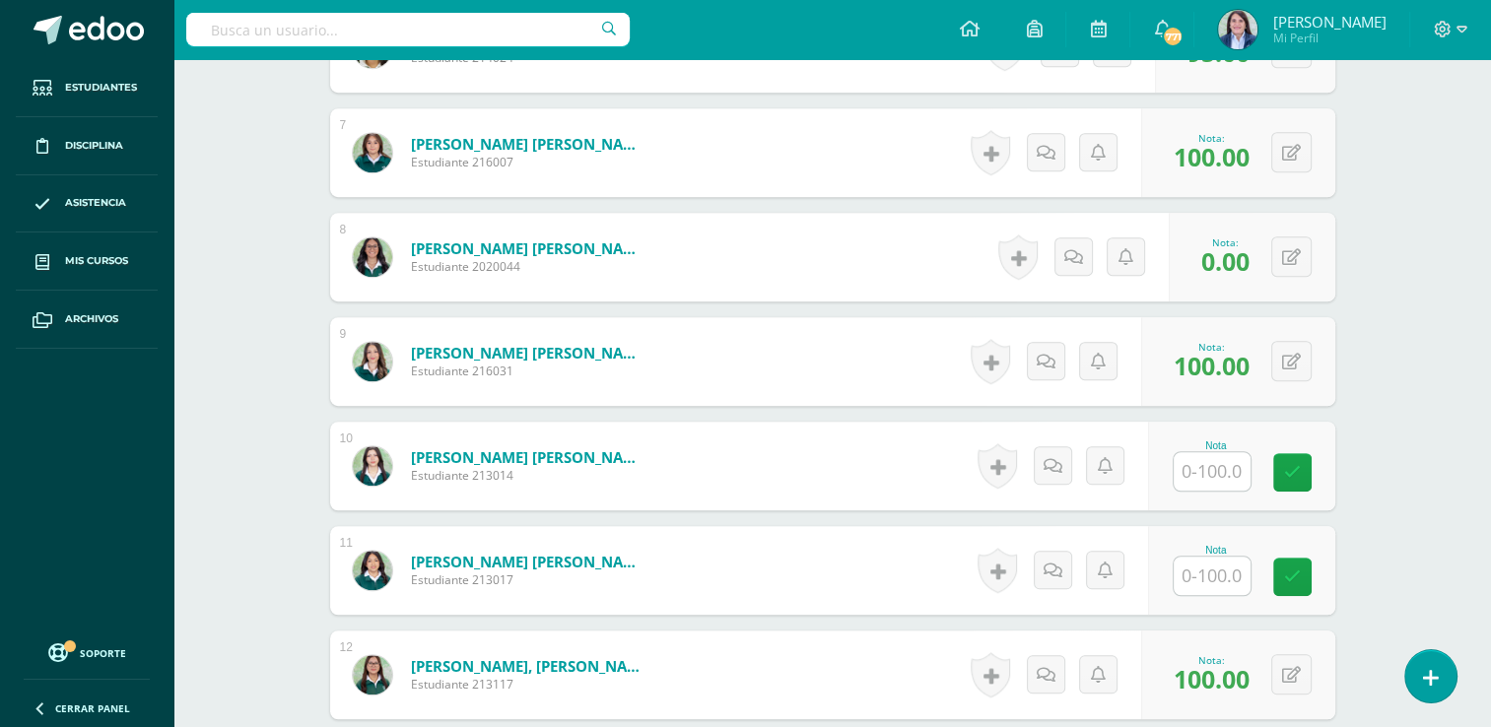
scroll to position [1280, 0]
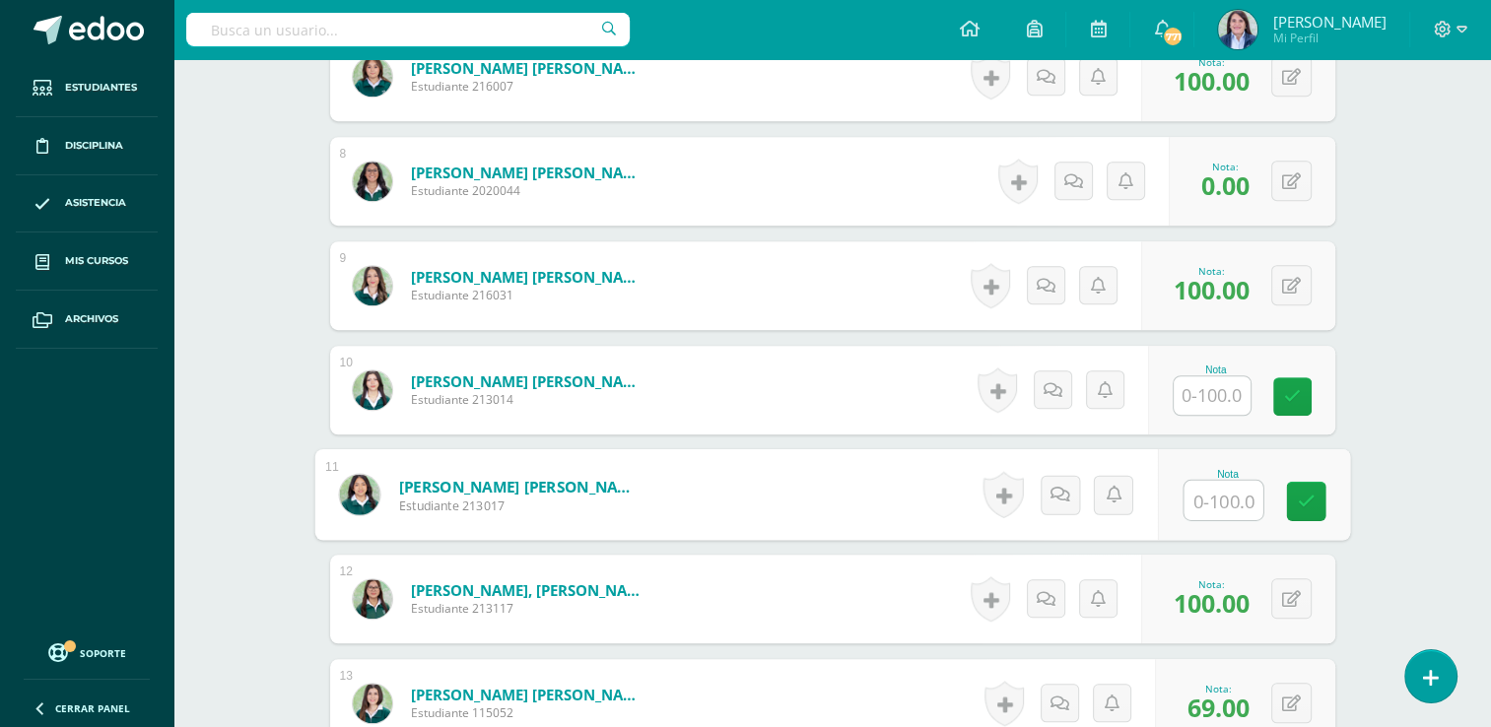
click at [1209, 491] on input "text" at bounding box center [1223, 500] width 79 height 39
type input "96"
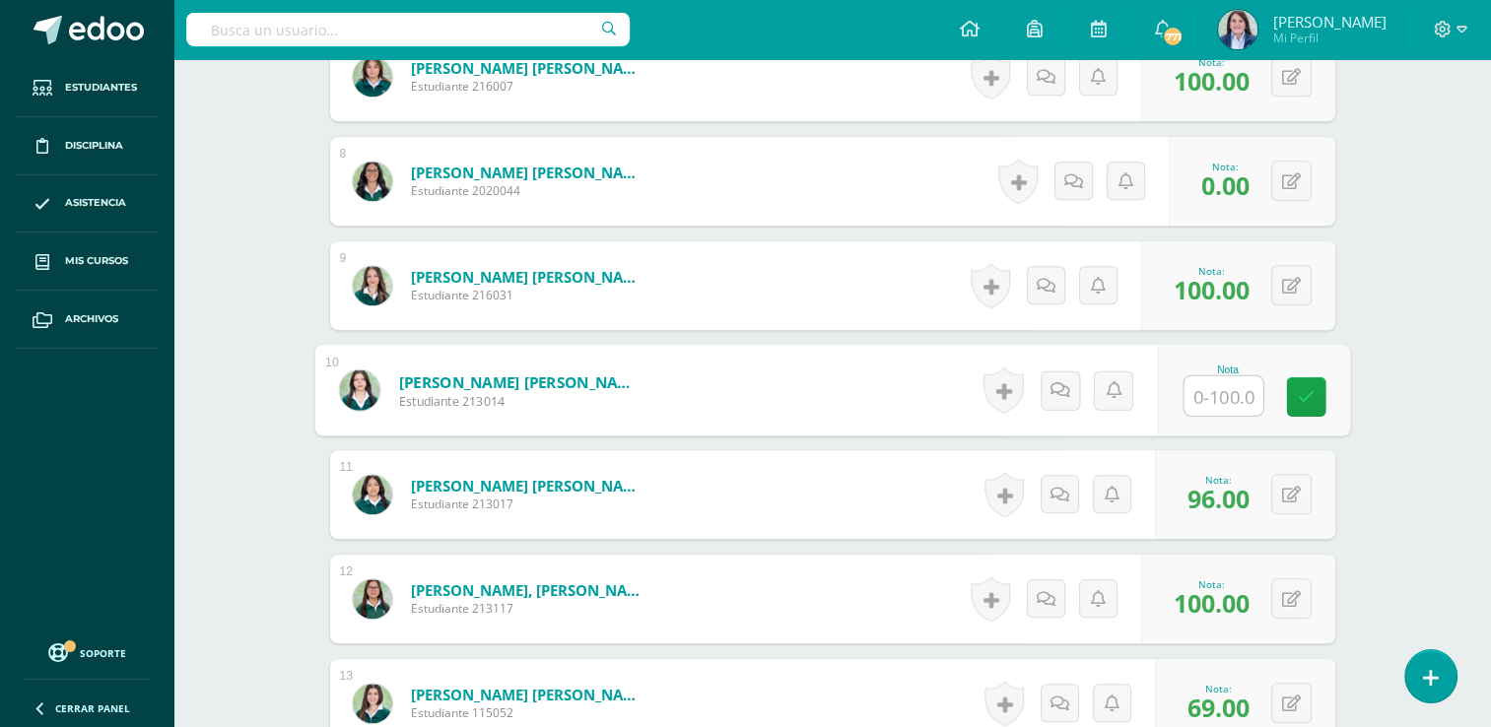
click at [1204, 395] on input "text" at bounding box center [1223, 396] width 79 height 39
type input "99"
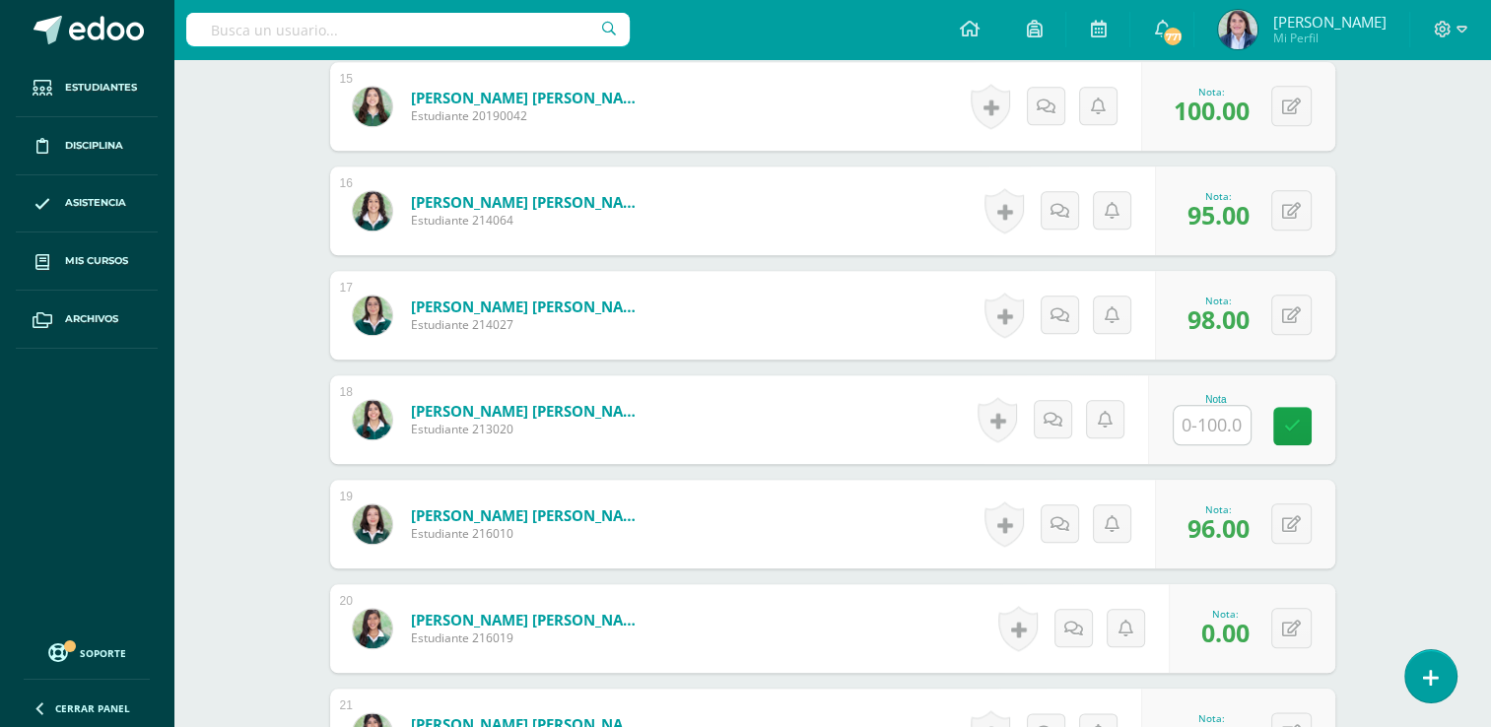
scroll to position [2088, 0]
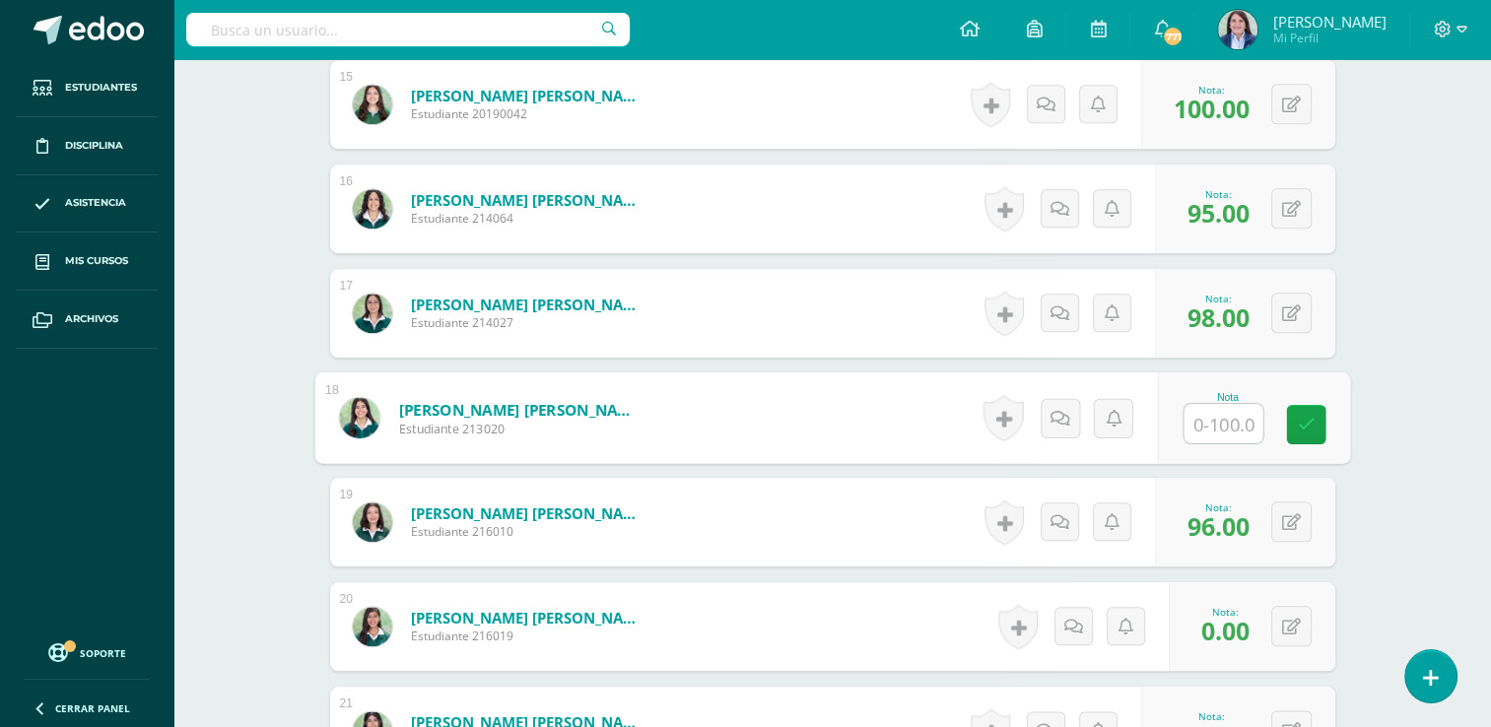
click at [1193, 417] on input "text" at bounding box center [1223, 423] width 79 height 39
type input "100"
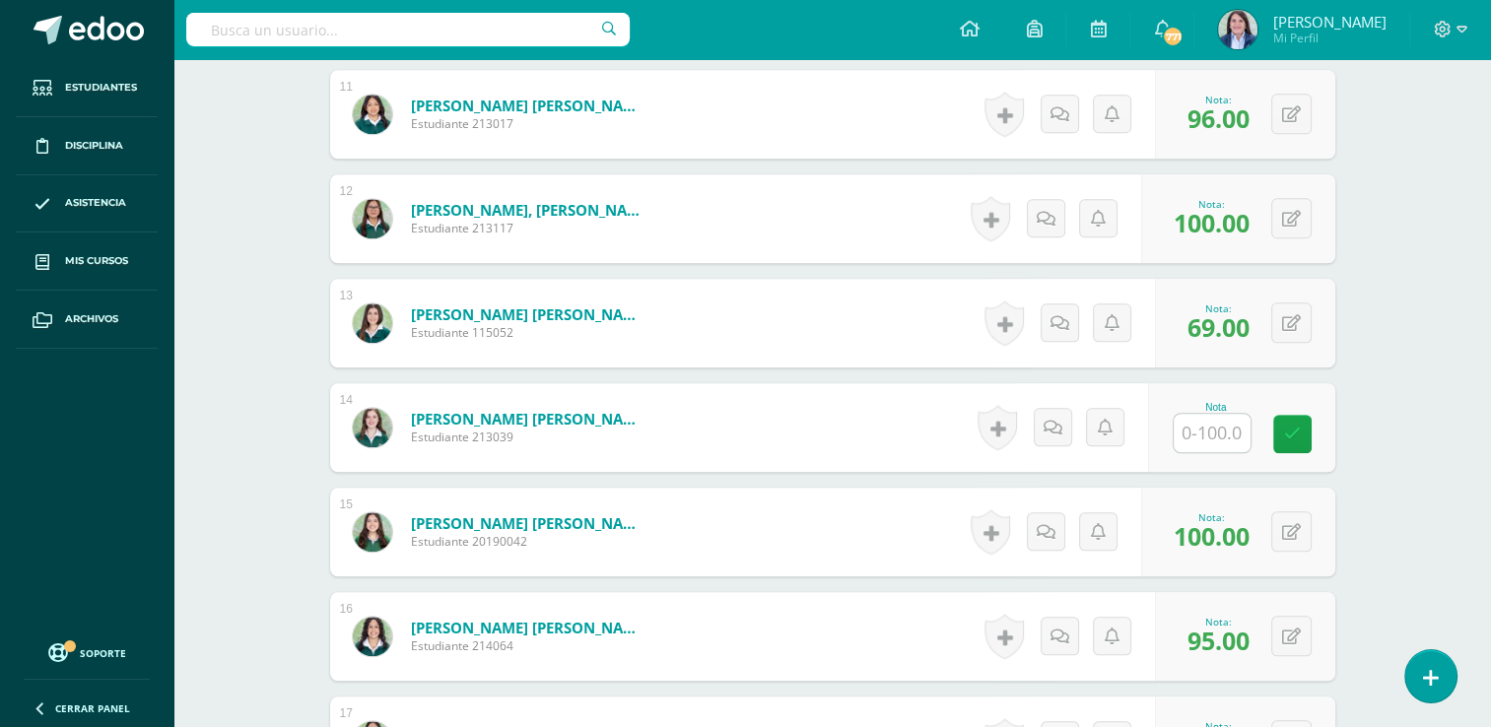
scroll to position [1658, 0]
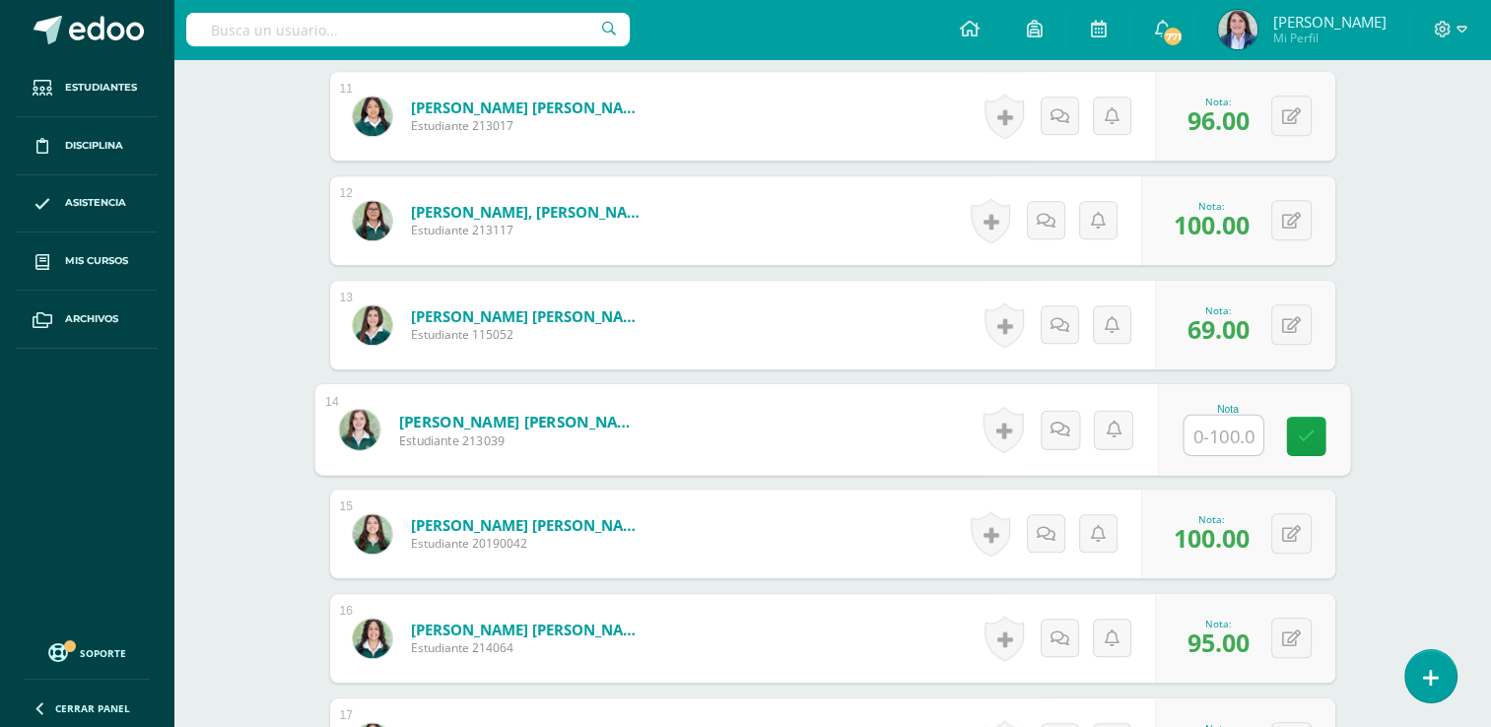
click at [1200, 435] on input "text" at bounding box center [1223, 435] width 79 height 39
type input "97"
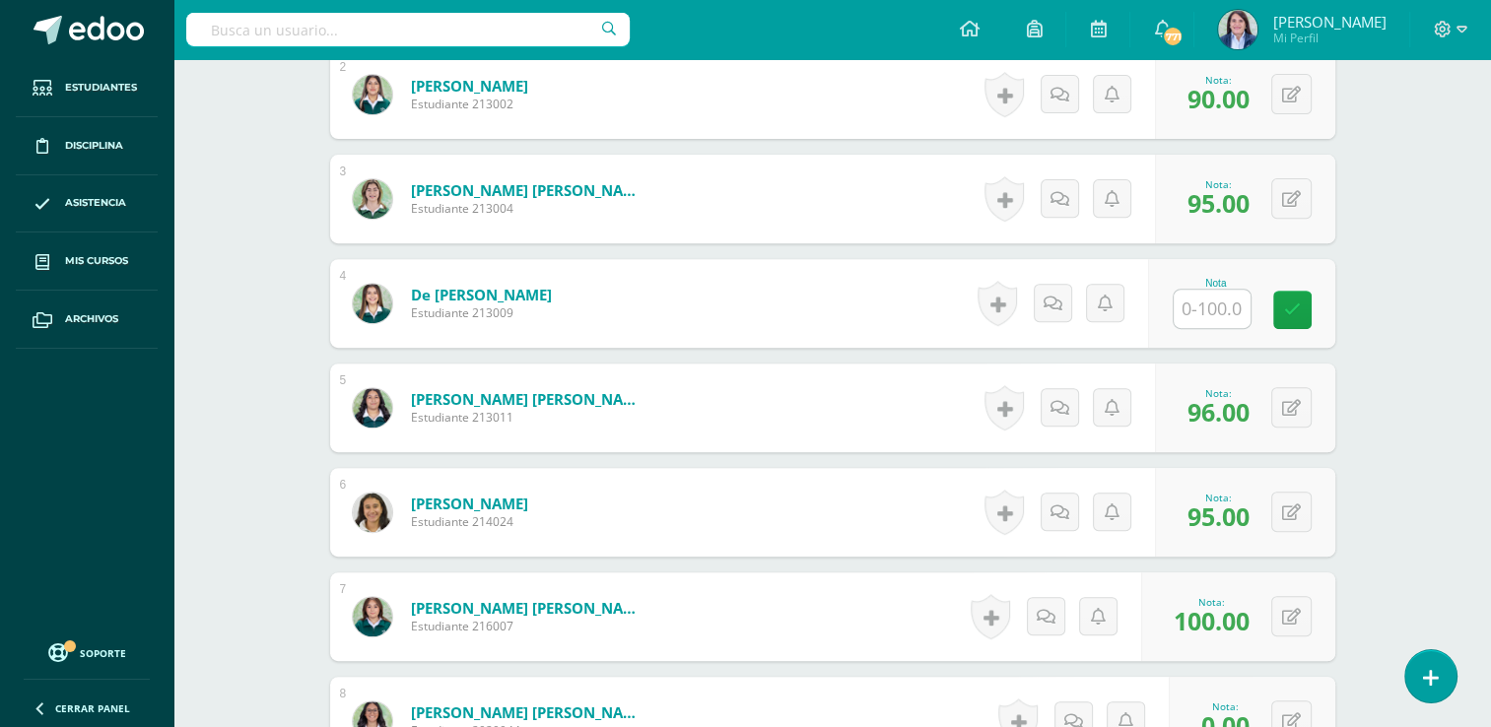
scroll to position [732, 0]
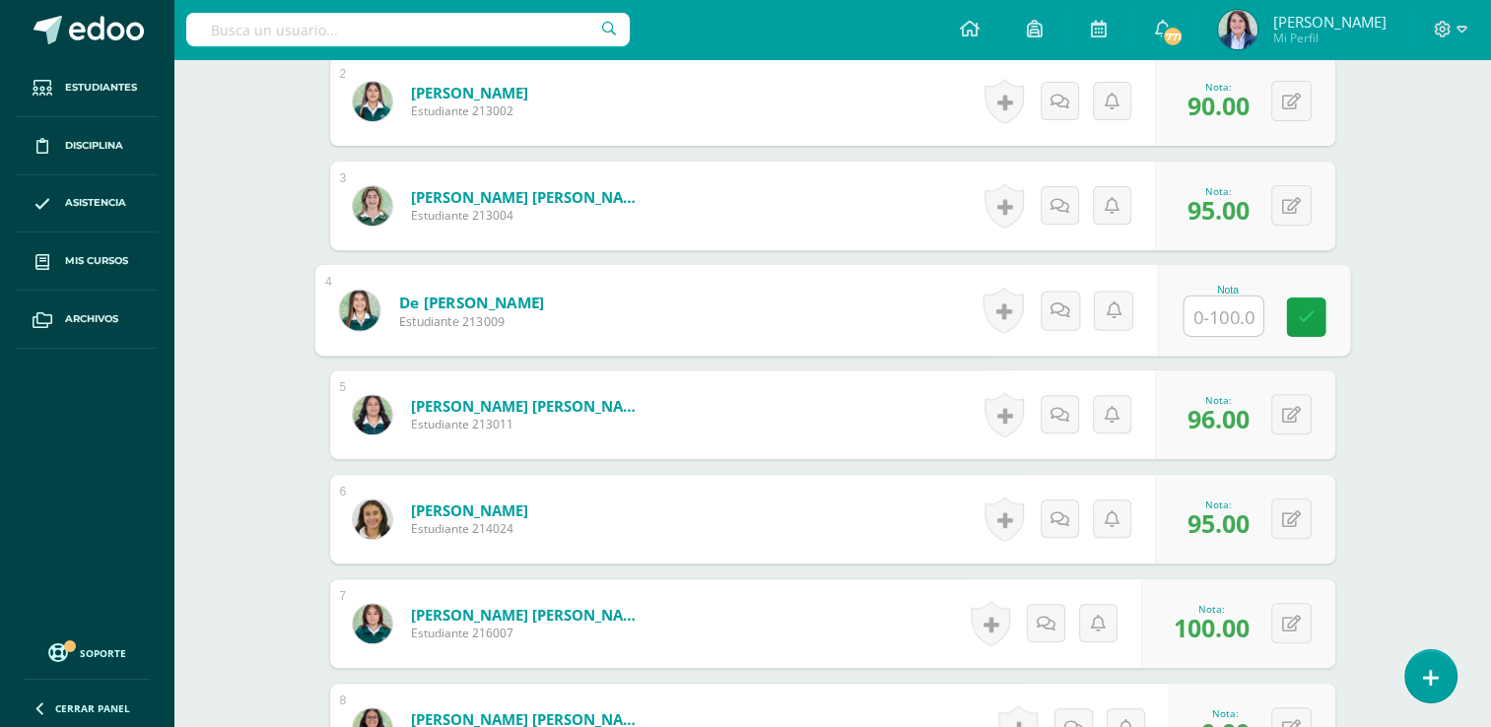
click at [1207, 320] on input "text" at bounding box center [1223, 316] width 79 height 39
type input "100"
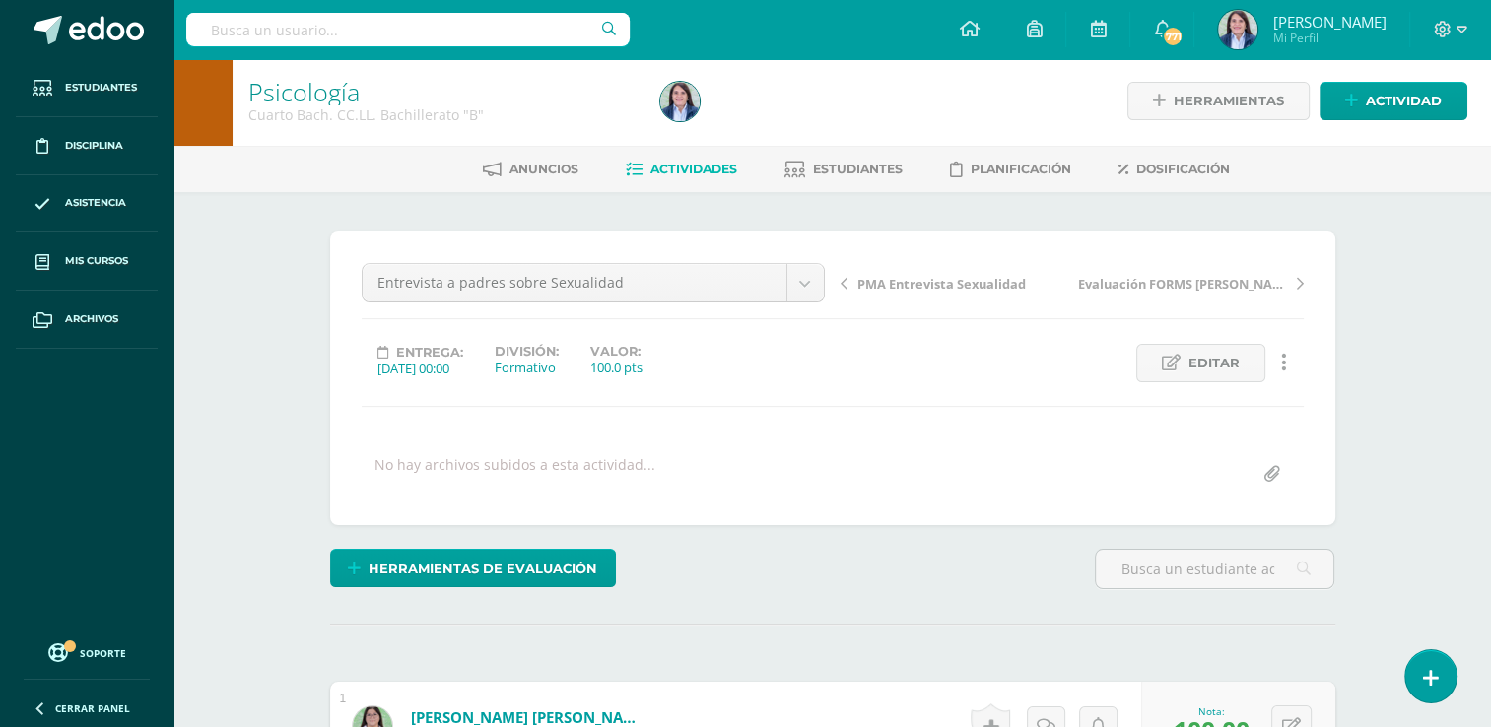
scroll to position [0, 0]
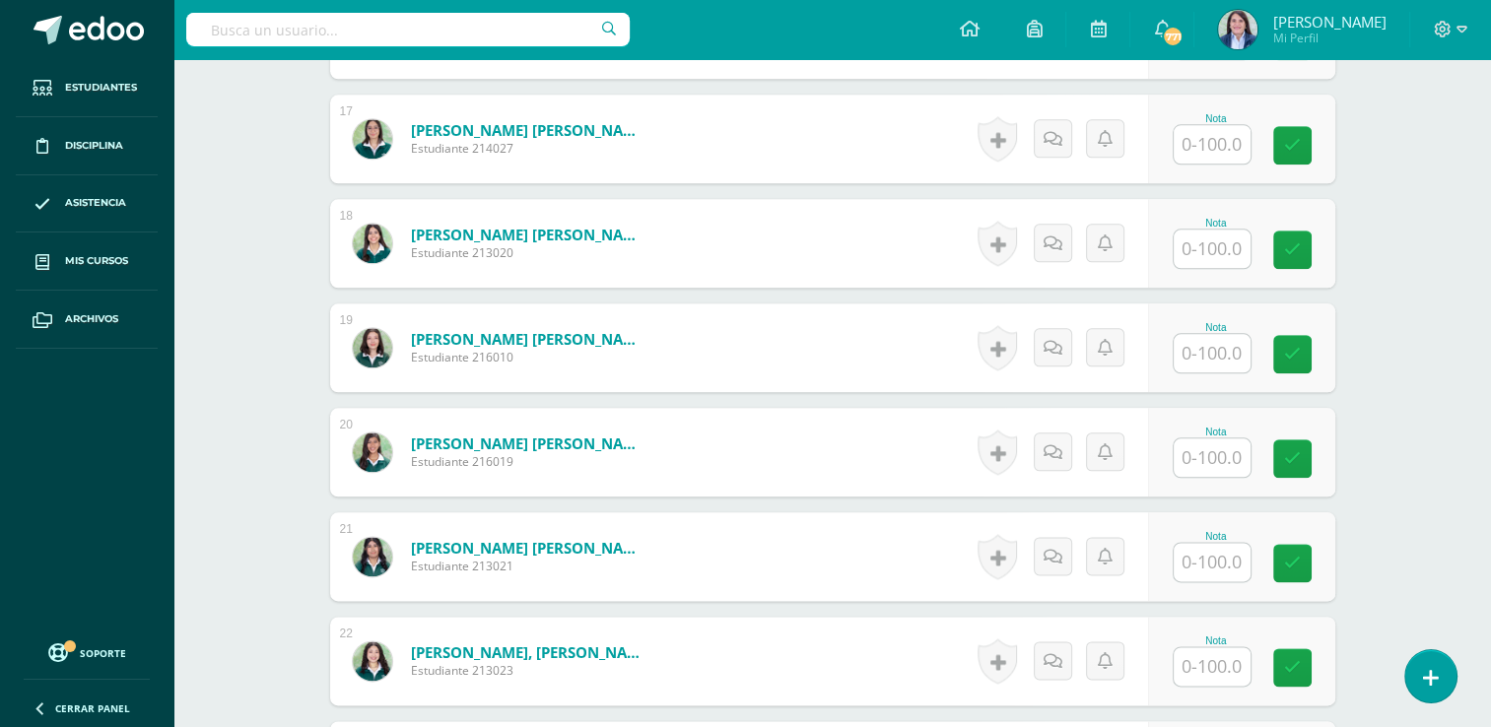
scroll to position [2263, 0]
click at [1211, 456] on input "text" at bounding box center [1212, 457] width 77 height 38
type input "95"
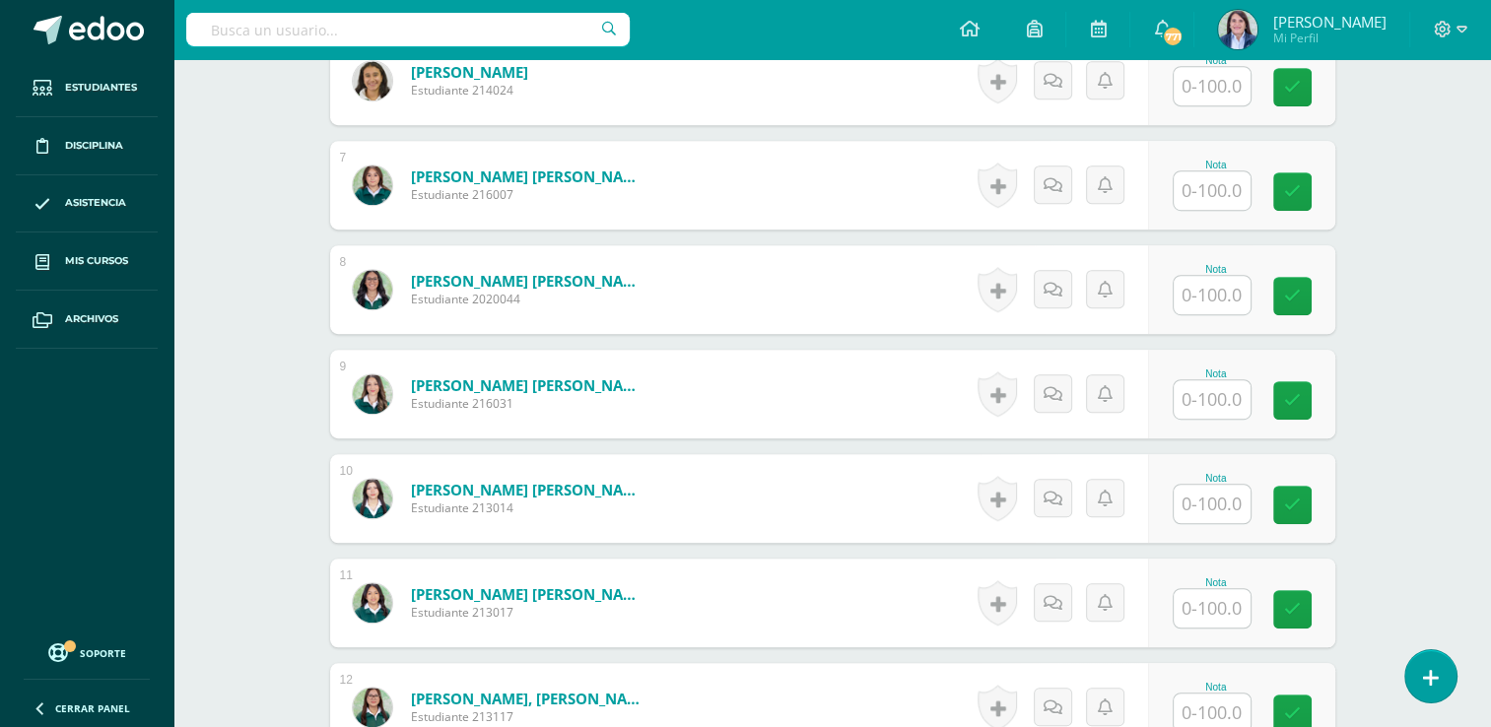
scroll to position [1167, 0]
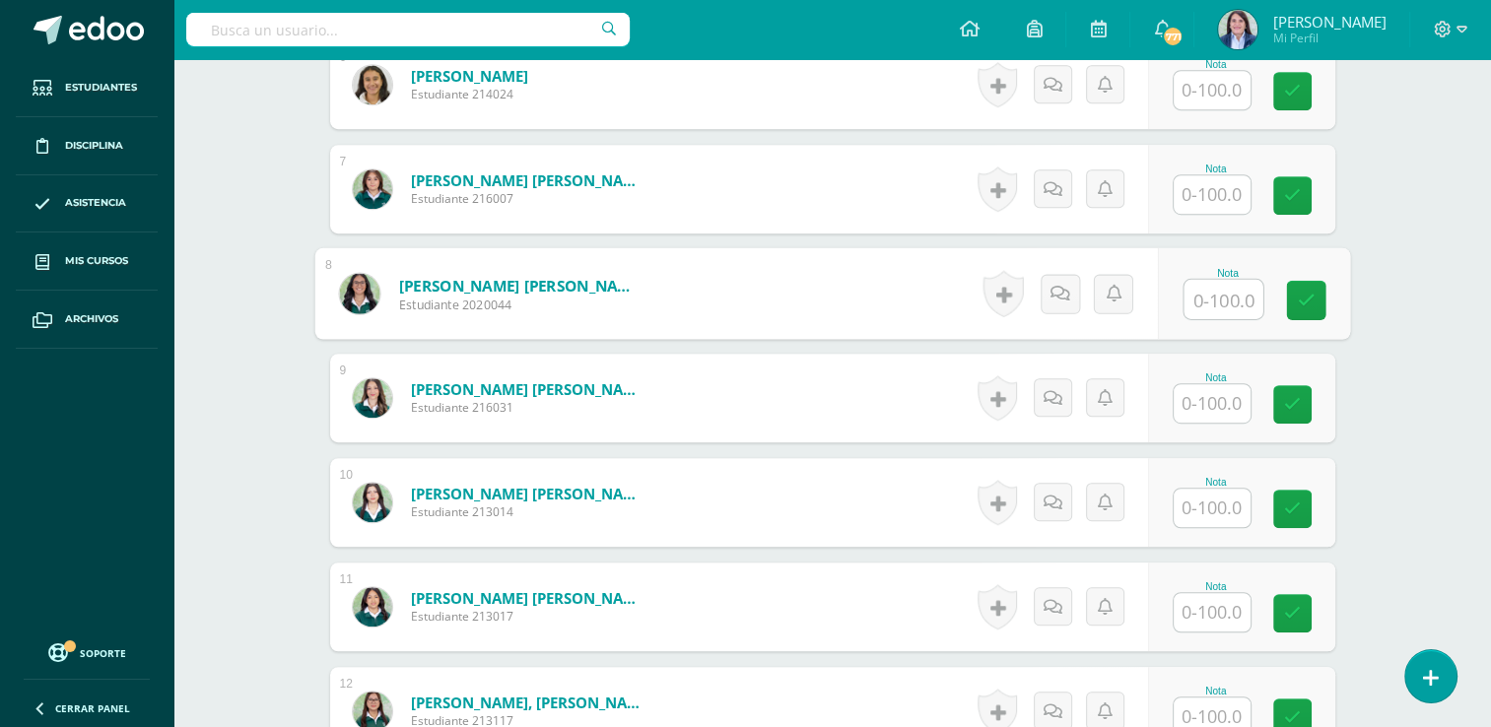
click at [1216, 290] on input "text" at bounding box center [1223, 299] width 79 height 39
type input "100"
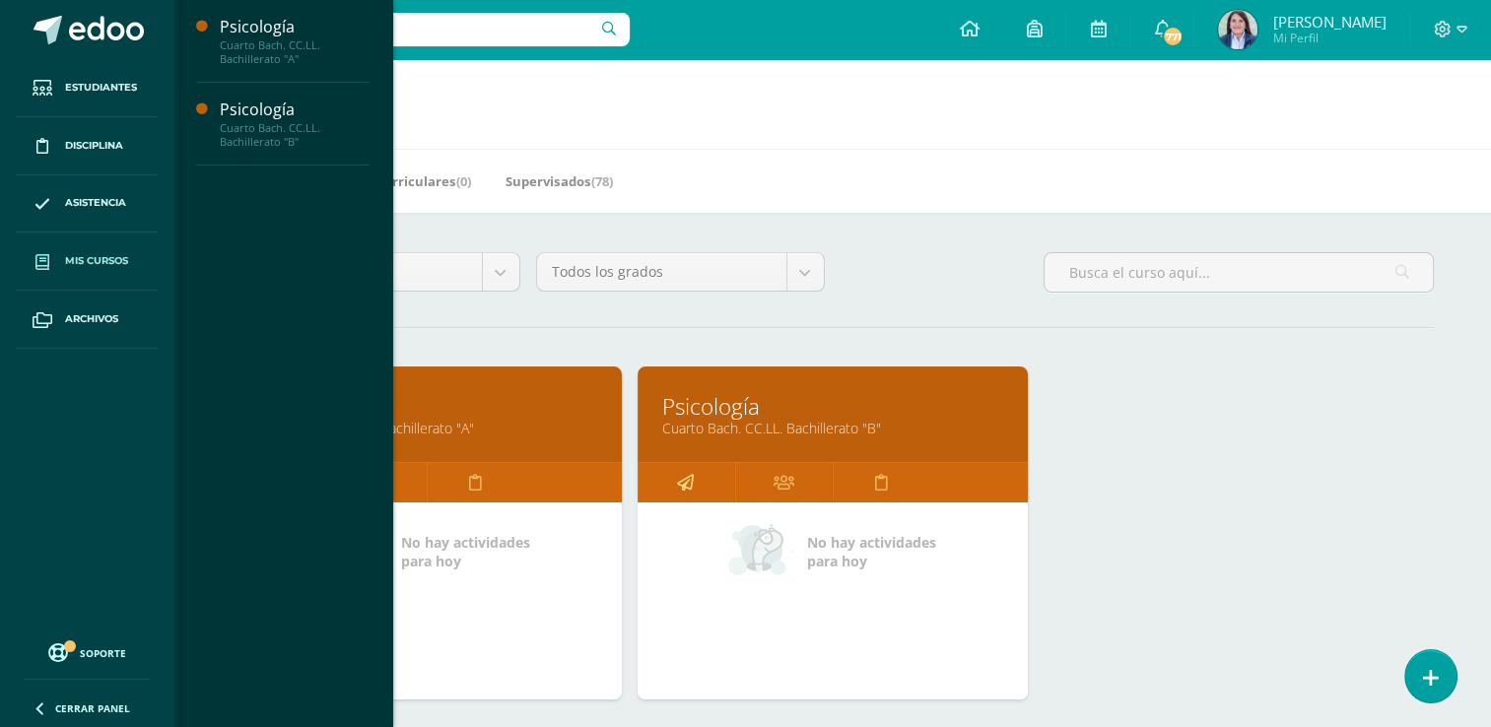
click at [685, 479] on icon at bounding box center [685, 482] width 17 height 38
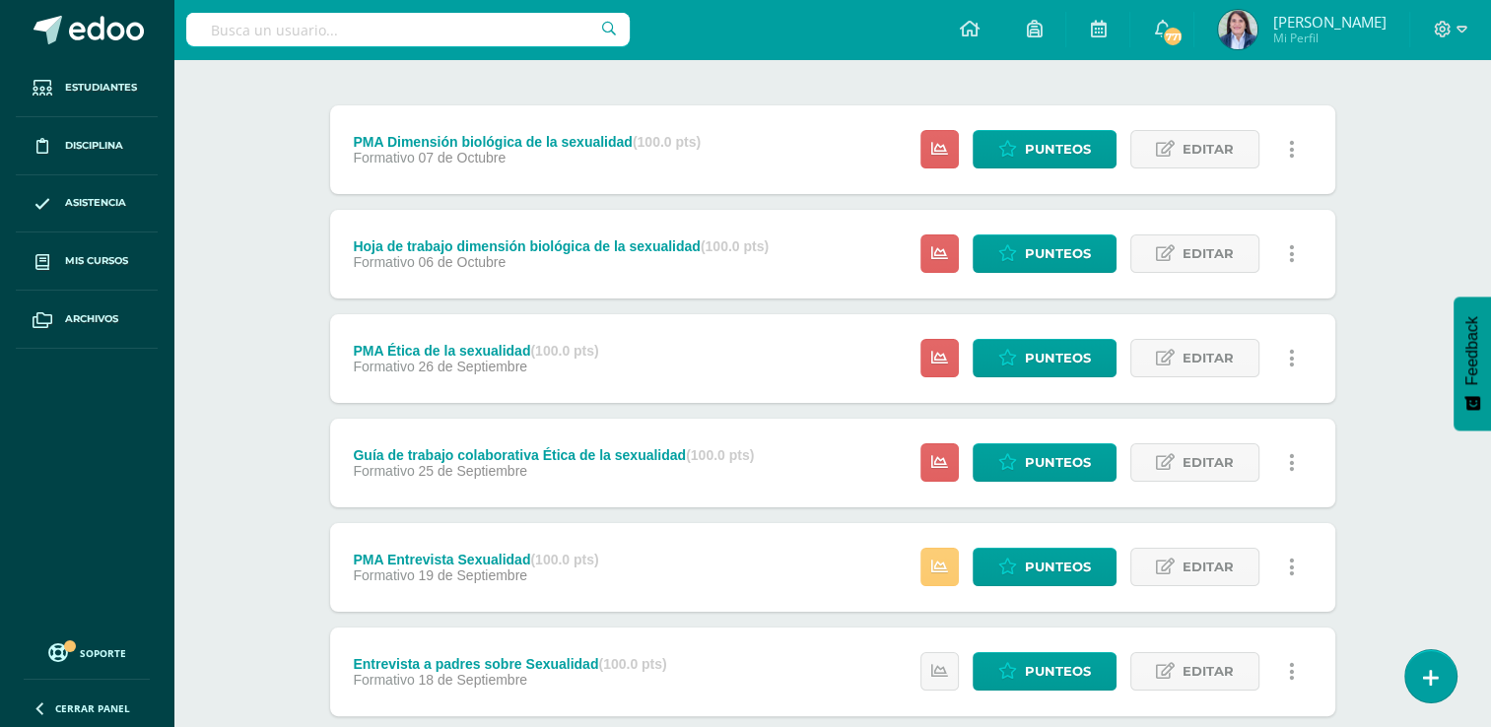
scroll to position [221, 0]
